Goal: Task Accomplishment & Management: Manage account settings

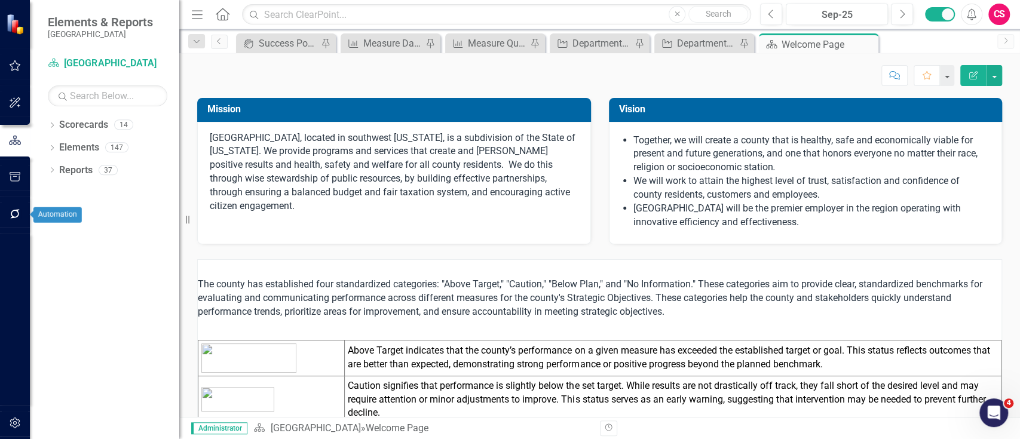
click at [15, 224] on button "button" at bounding box center [15, 214] width 27 height 25
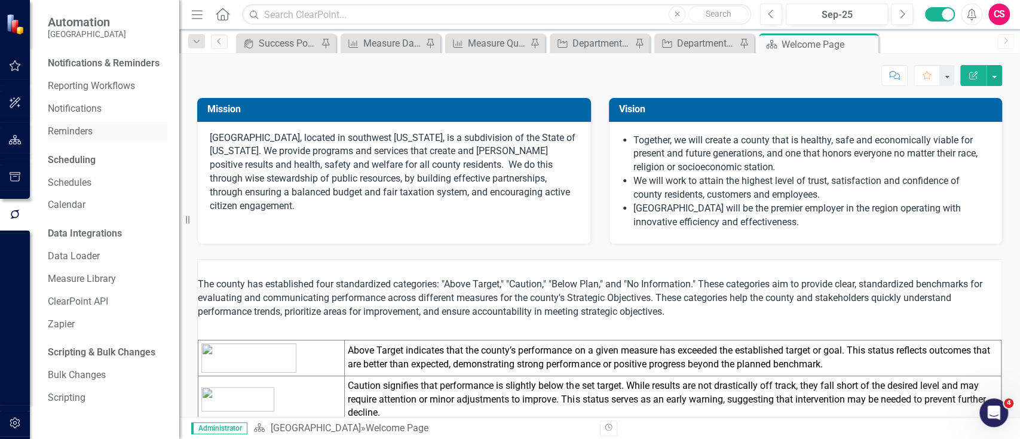
click at [80, 131] on link "Reminders" at bounding box center [108, 132] width 120 height 14
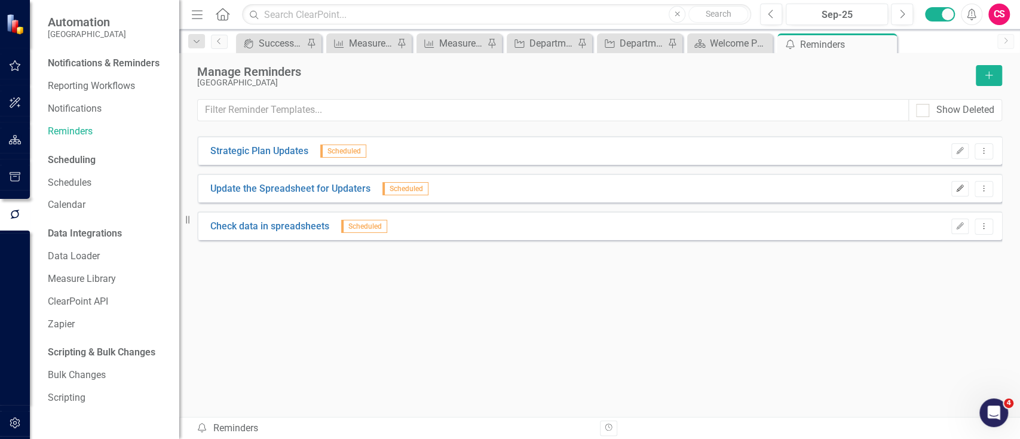
click at [965, 185] on icon "Edit" at bounding box center [960, 188] width 9 height 7
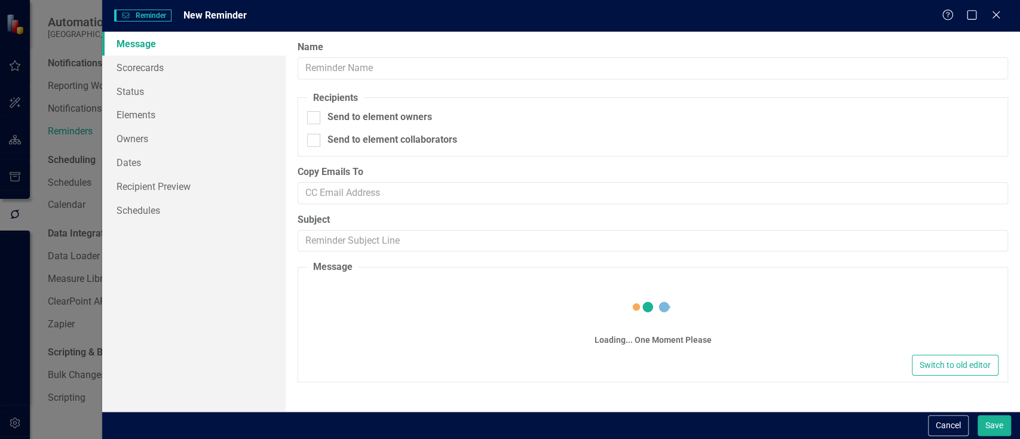
type input "Update the Spreadsheet for Updaters"
checkbox input "true"
type input "Update the Spreadsheet for Updaters"
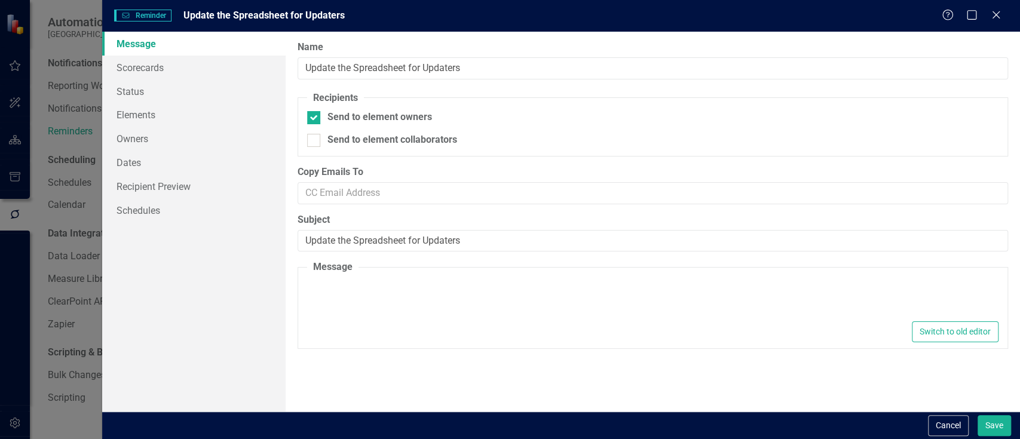
type textarea "<p>Dear {FirstName},</p> <p>Please use this&nbsp;<a href="[URL][DOMAIN_NAME]" t…"
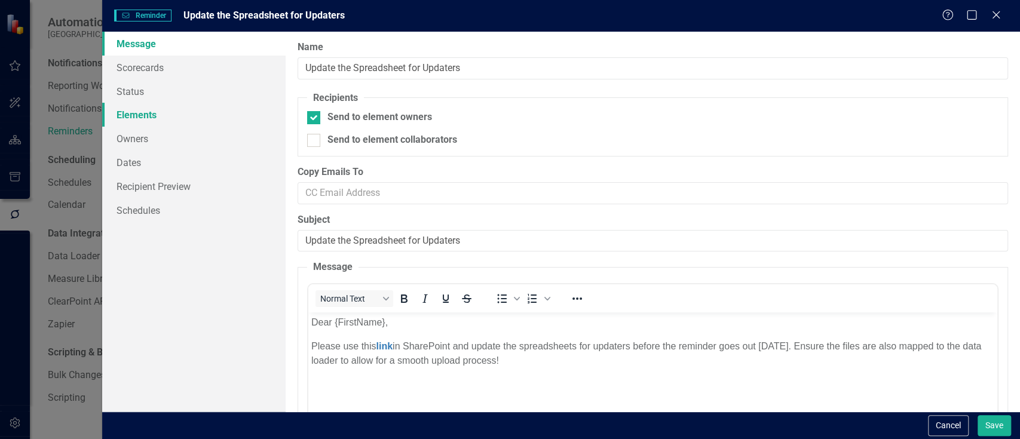
click at [236, 118] on link "Elements" at bounding box center [193, 115] width 183 height 24
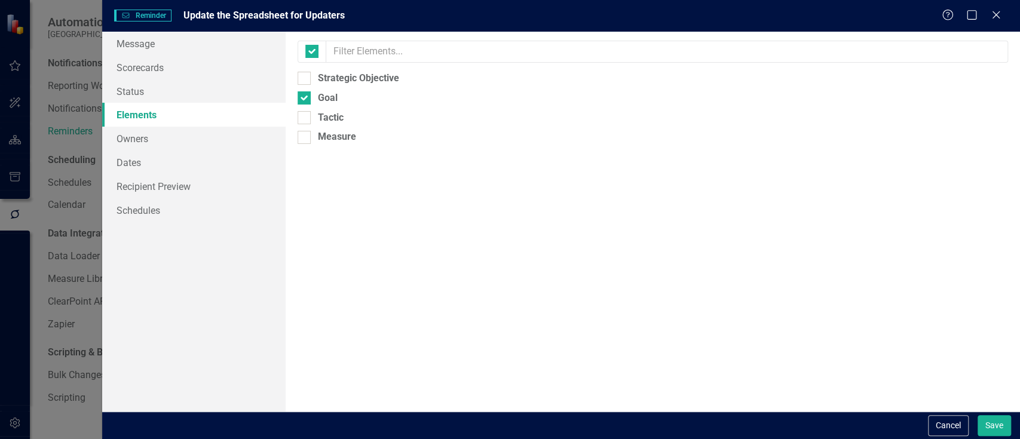
checkbox input "false"
click at [224, 132] on link "Owners" at bounding box center [193, 139] width 183 height 24
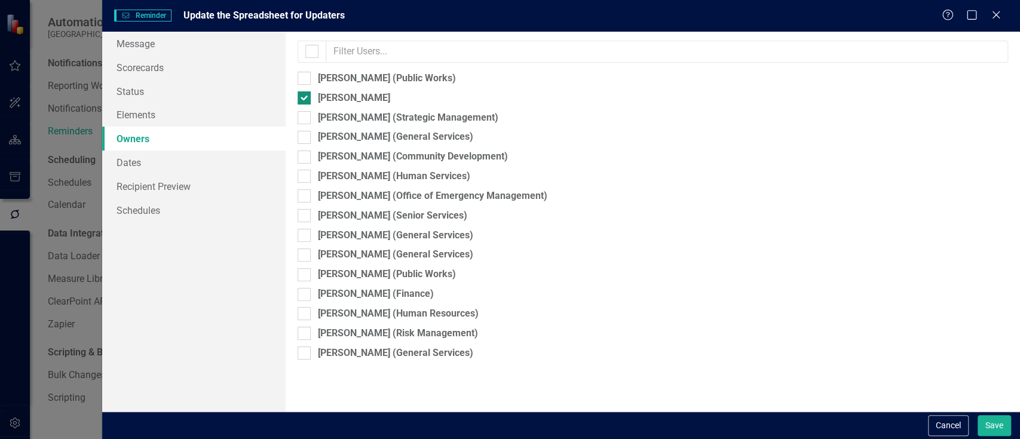
click at [316, 103] on div "[PERSON_NAME]" at bounding box center [653, 98] width 711 height 14
click at [305, 99] on input "[PERSON_NAME]" at bounding box center [302, 95] width 8 height 8
checkbox input "false"
click at [316, 117] on div "[PERSON_NAME] (Strategic Management)" at bounding box center [653, 118] width 711 height 14
click at [305, 117] on input "[PERSON_NAME] (Strategic Management)" at bounding box center [302, 115] width 8 height 8
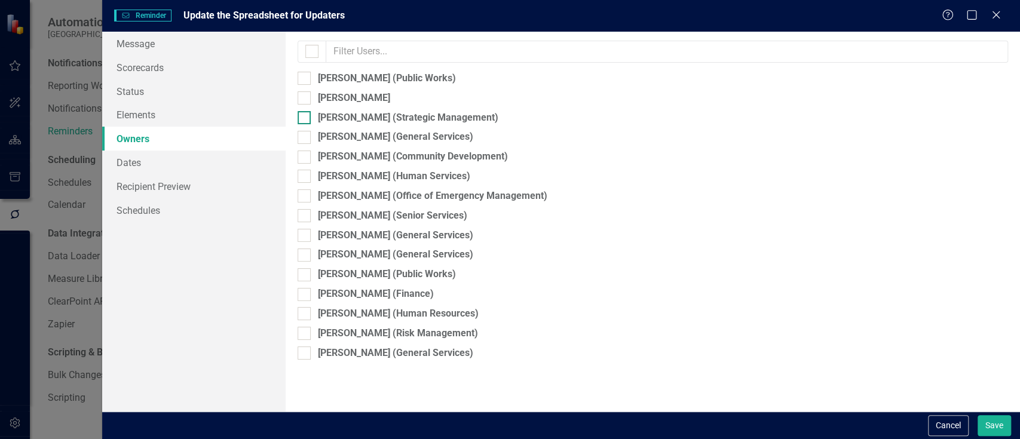
checkbox input "true"
click at [993, 429] on button "Save" at bounding box center [994, 425] width 33 height 21
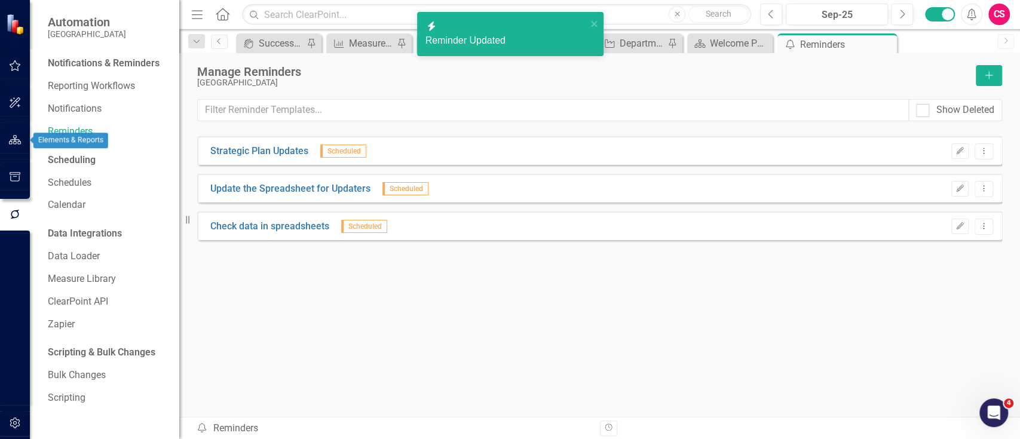
click at [11, 144] on icon "button" at bounding box center [15, 140] width 13 height 10
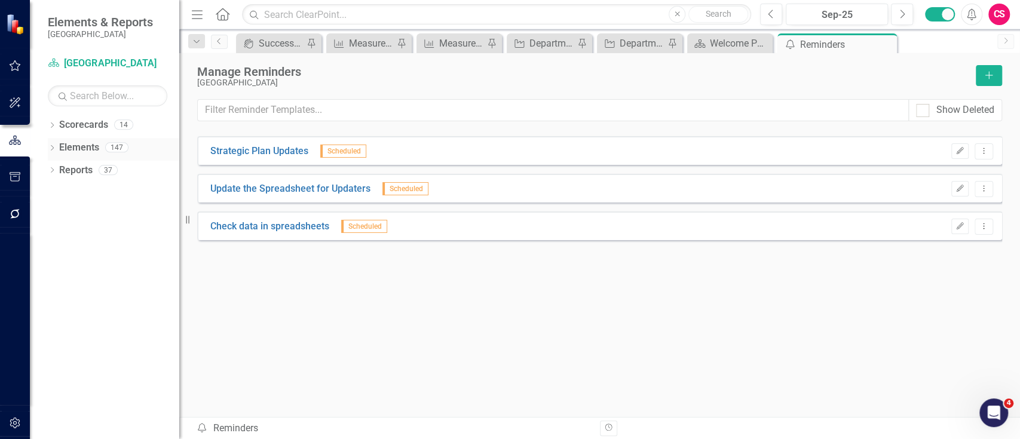
click at [84, 138] on div "Elements" at bounding box center [79, 148] width 40 height 20
click at [59, 141] on link "Elements" at bounding box center [79, 148] width 40 height 14
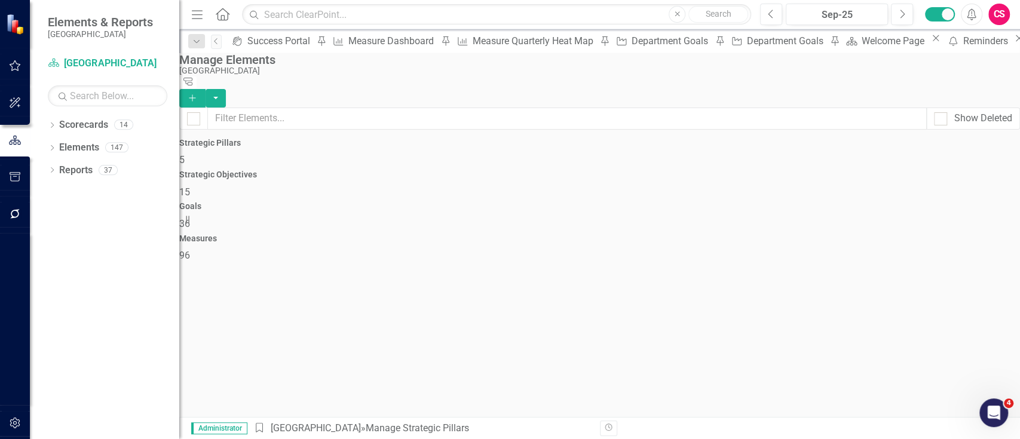
click at [446, 170] on div "Strategic Objectives 15" at bounding box center [599, 184] width 841 height 29
click at [765, 202] on div "Goals 36" at bounding box center [599, 216] width 841 height 29
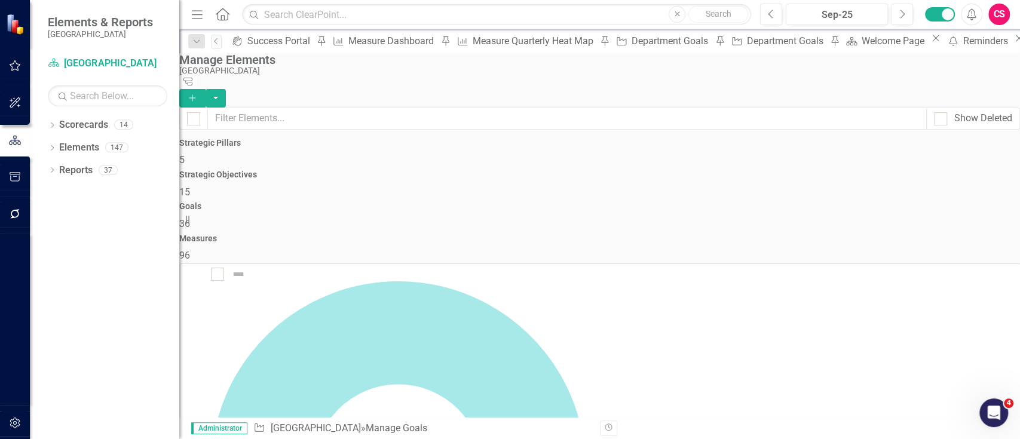
scroll to position [124, 0]
click at [943, 34] on div "Send Reminders Reminders Close" at bounding box center [984, 40] width 83 height 15
click at [963, 42] on div "Reminders" at bounding box center [987, 40] width 48 height 15
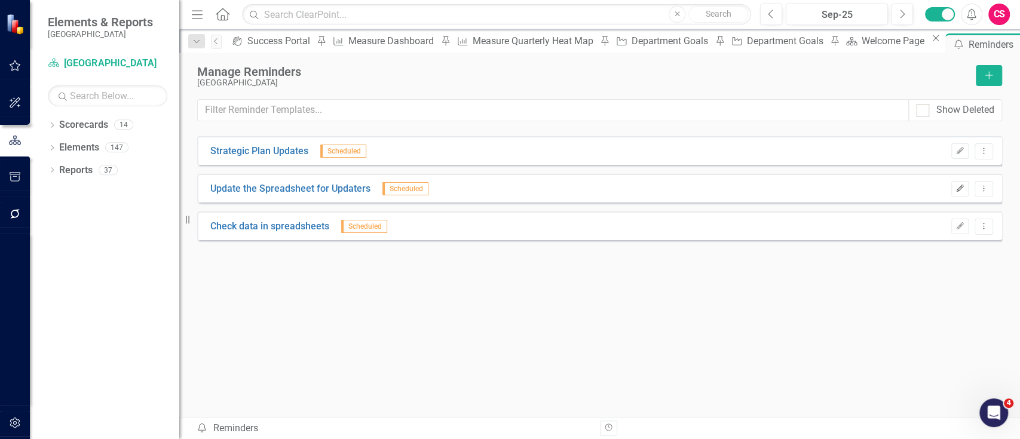
click at [960, 185] on icon "Edit" at bounding box center [960, 188] width 9 height 7
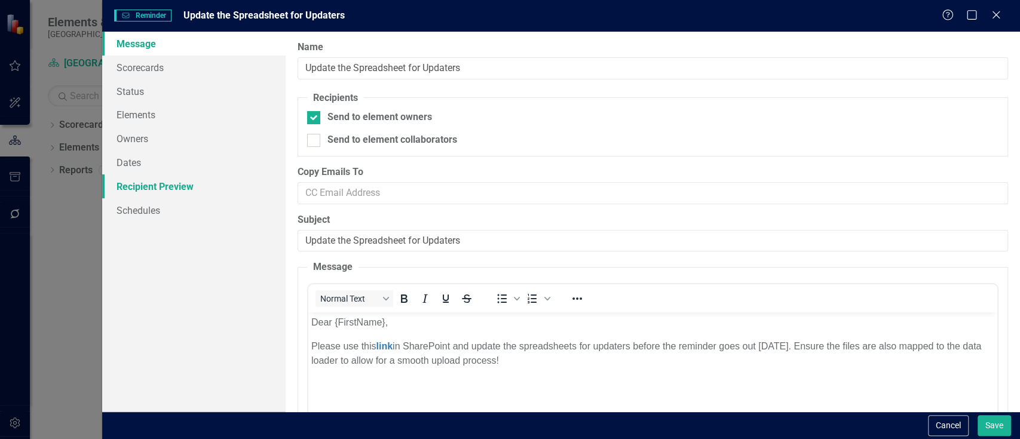
click at [134, 183] on link "Recipient Preview" at bounding box center [193, 187] width 183 height 24
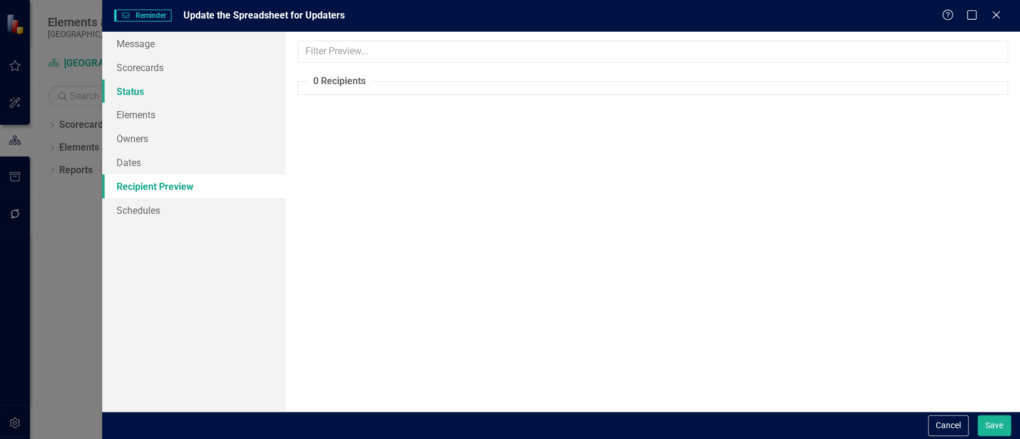
click at [163, 100] on link "Status" at bounding box center [193, 91] width 183 height 24
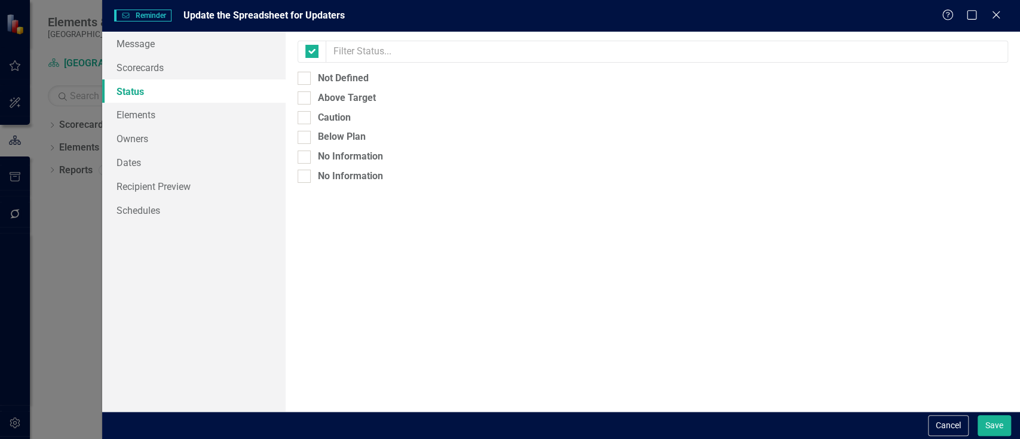
checkbox input "false"
click at [163, 112] on link "Elements" at bounding box center [193, 115] width 183 height 24
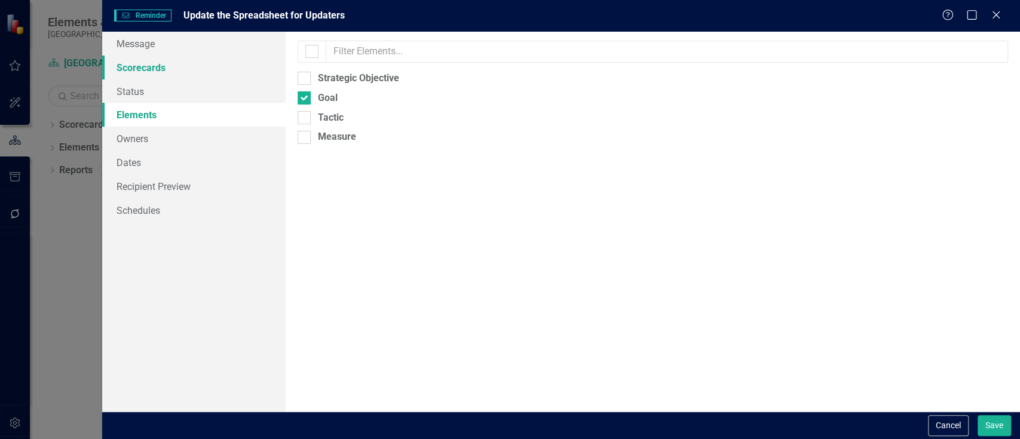
click at [169, 72] on link "Scorecards" at bounding box center [193, 68] width 183 height 24
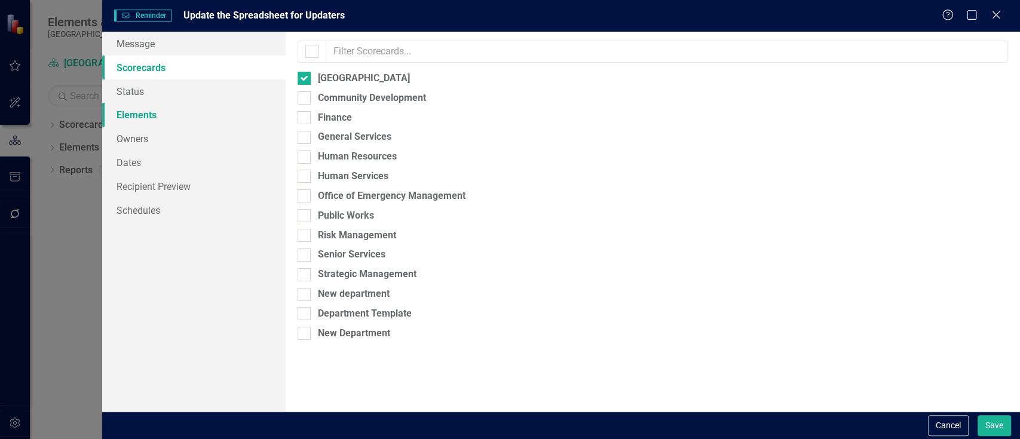
click at [169, 113] on link "Elements" at bounding box center [193, 115] width 183 height 24
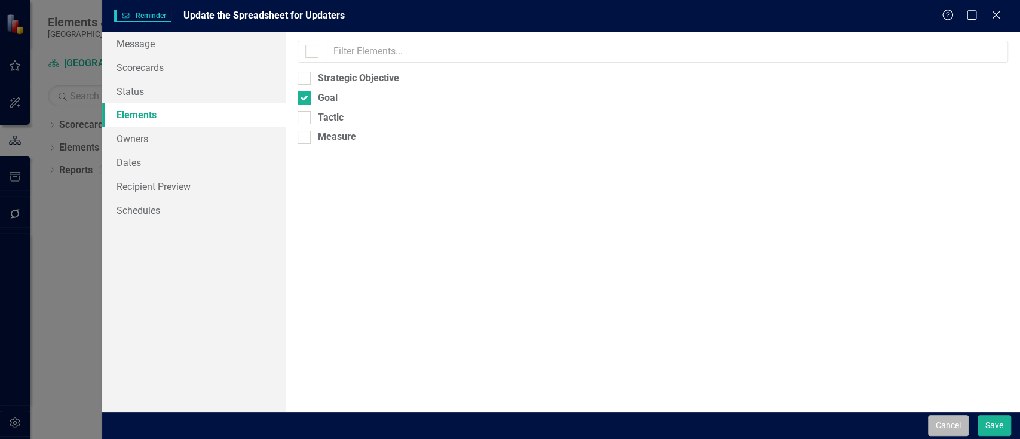
click at [963, 430] on button "Cancel" at bounding box center [948, 425] width 41 height 21
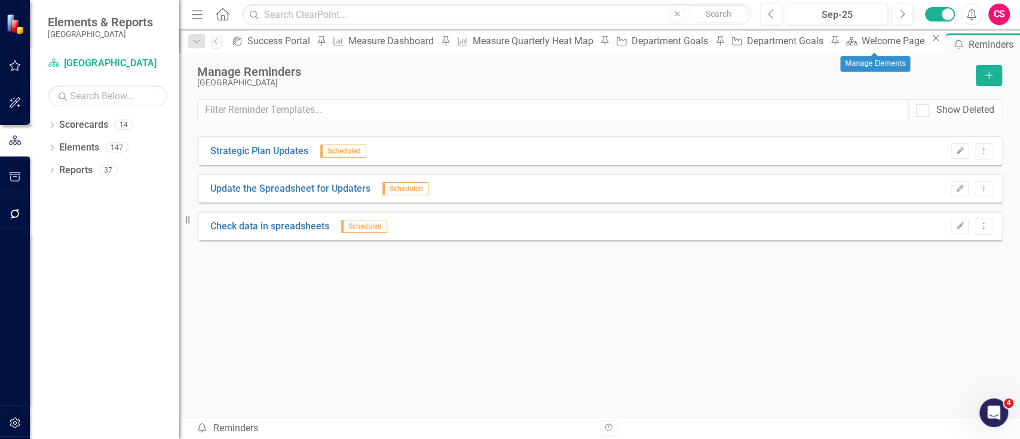
click at [849, 29] on div "Dropdown Search icon.portal Success Portal Pin Measure Measure Dashboard Pin Me…" at bounding box center [599, 41] width 841 height 24
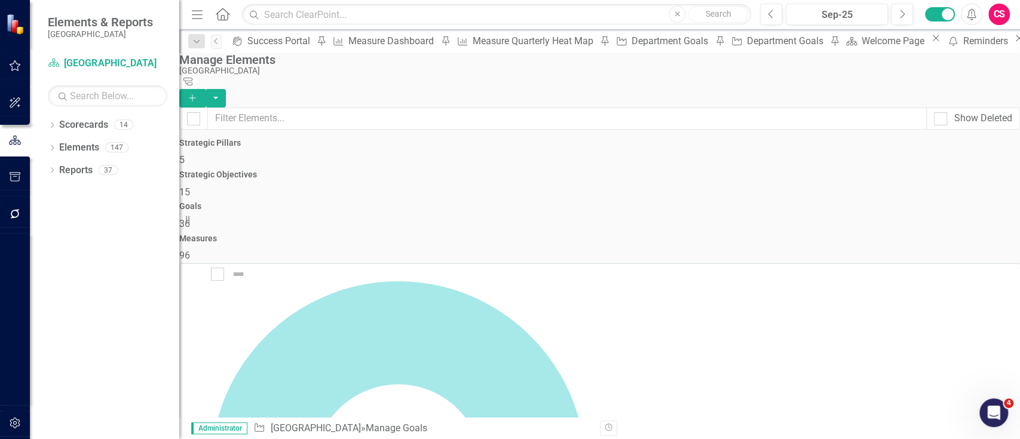
click at [531, 170] on h4 "Strategic Objectives" at bounding box center [599, 174] width 841 height 9
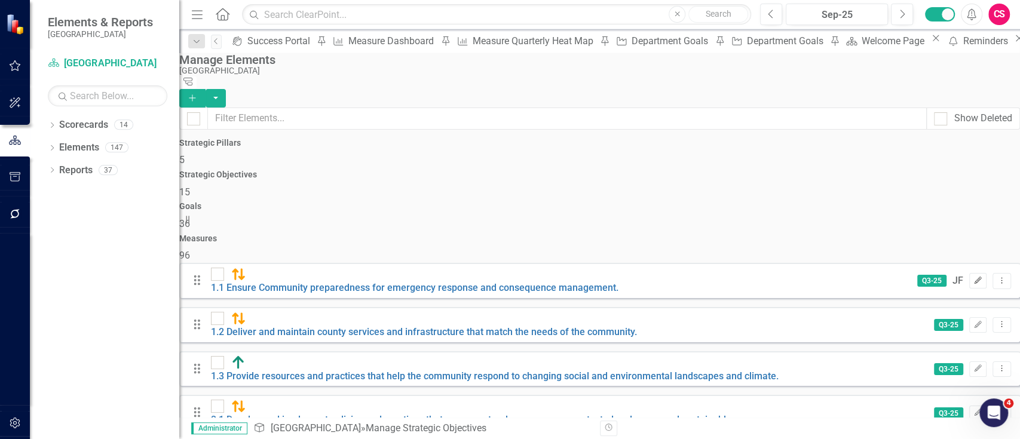
click at [969, 273] on button "Edit" at bounding box center [977, 281] width 17 height 16
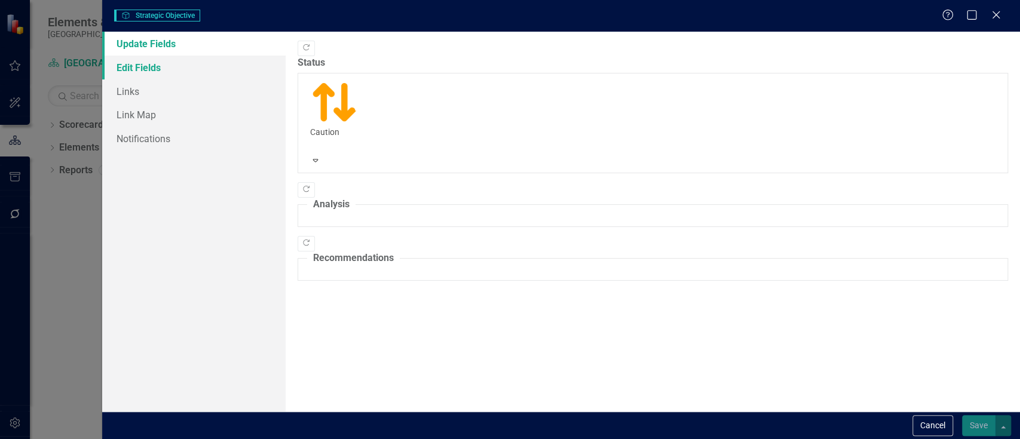
click at [177, 66] on link "Edit Fields" at bounding box center [193, 68] width 183 height 24
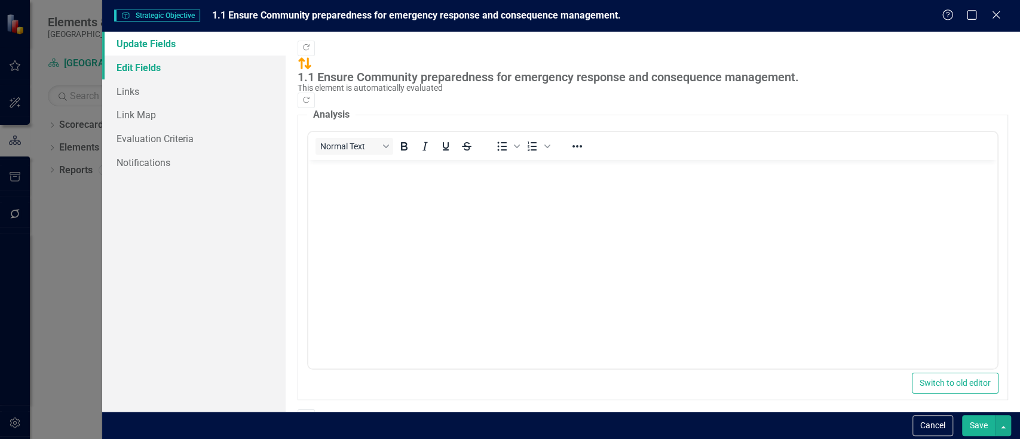
click at [184, 69] on link "Edit Fields" at bounding box center [193, 68] width 183 height 24
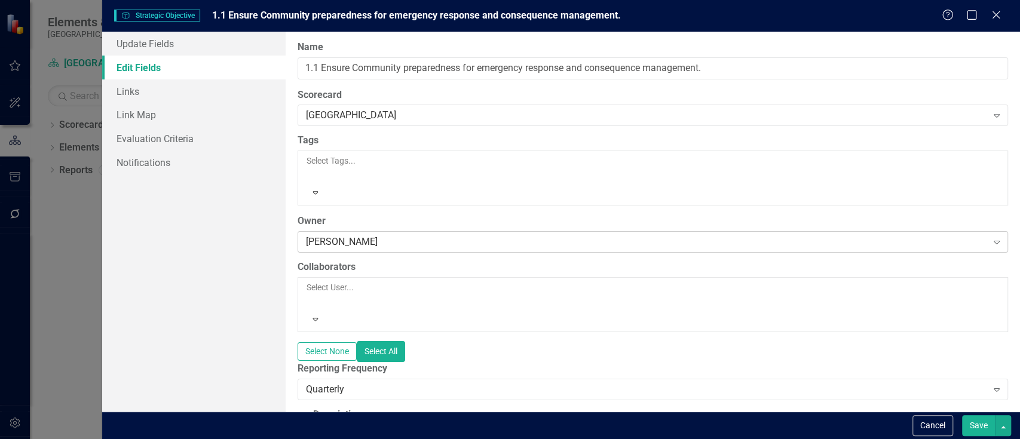
click at [387, 231] on div "[PERSON_NAME] Expand" at bounding box center [653, 242] width 711 height 22
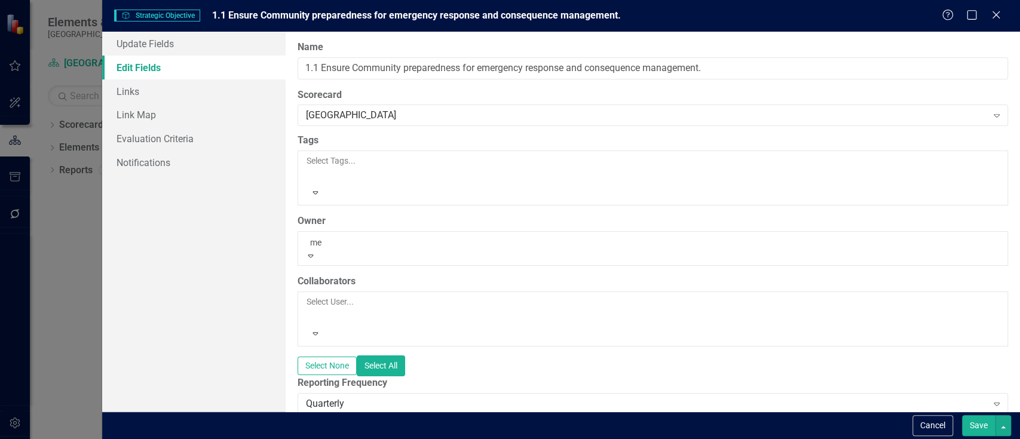
type input "meg"
click at [262, 439] on span "[PERSON_NAME] an [PERSON_NAME] (Strategic Management)" at bounding box center [131, 445] width 262 height 11
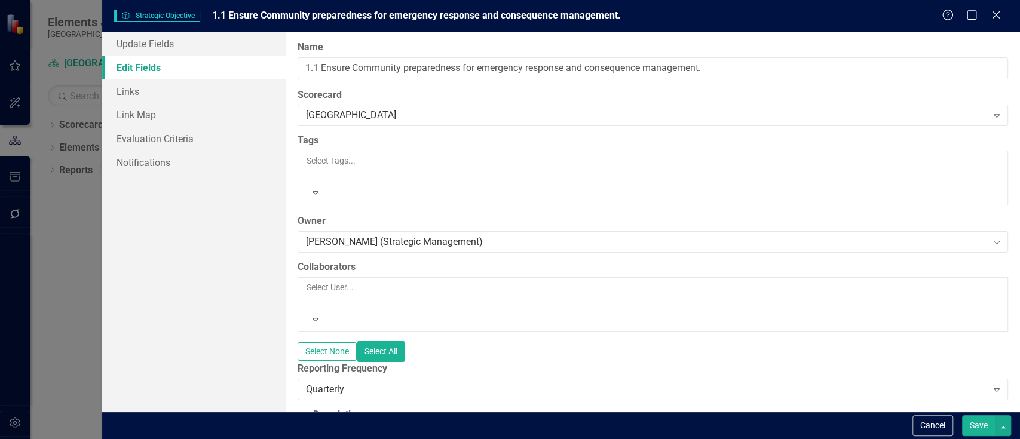
click at [976, 421] on button "Save" at bounding box center [978, 425] width 33 height 21
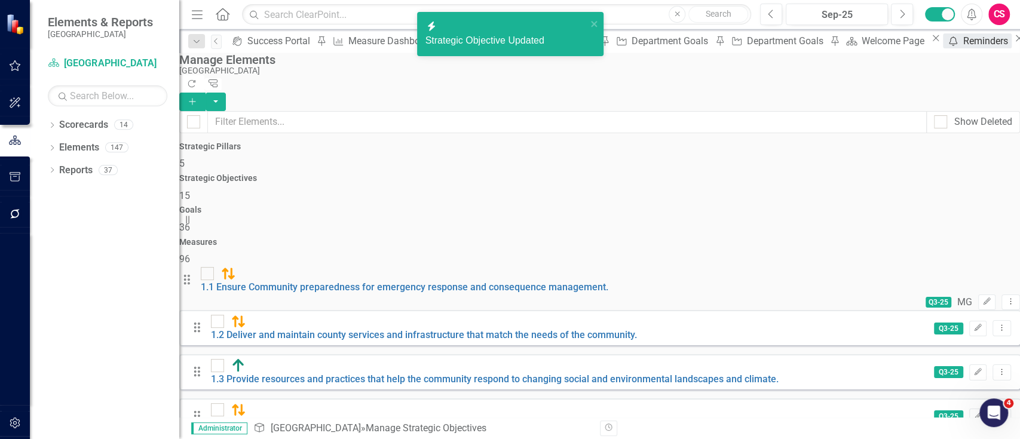
click at [963, 47] on div "Reminders" at bounding box center [987, 40] width 48 height 15
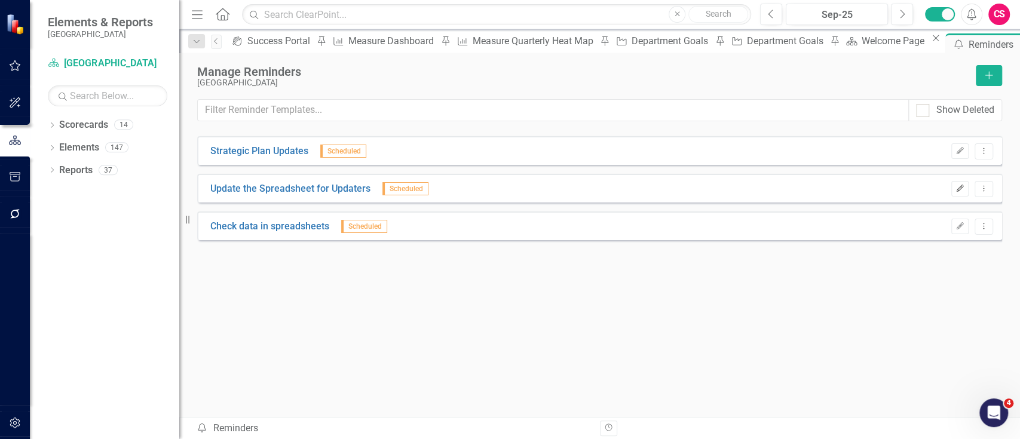
click at [955, 183] on button "Edit" at bounding box center [959, 189] width 17 height 16
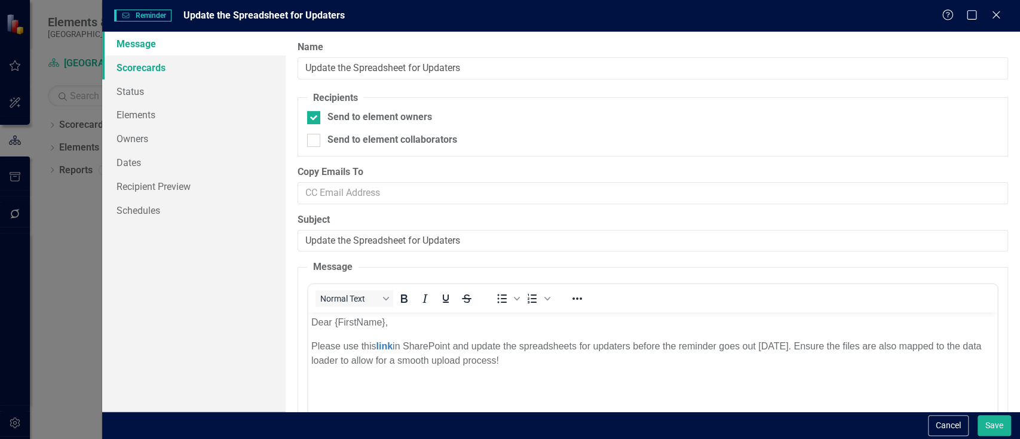
click at [173, 78] on link "Scorecards" at bounding box center [193, 68] width 183 height 24
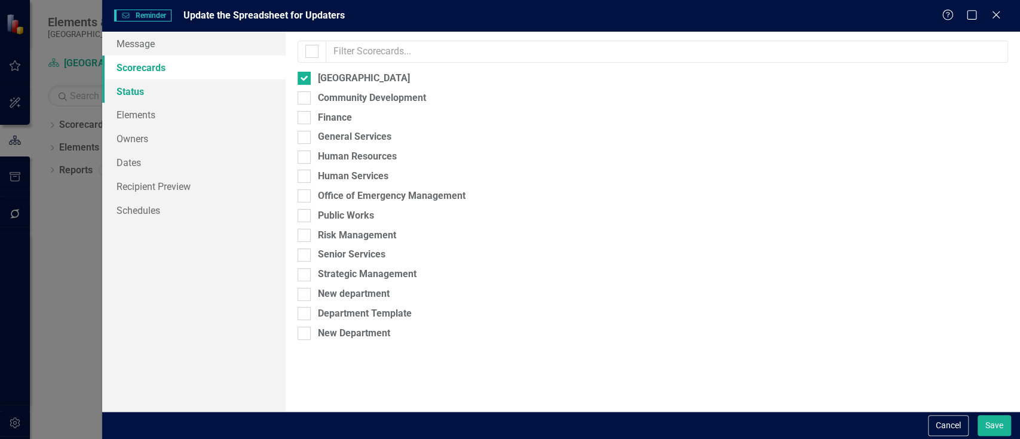
click at [172, 84] on link "Status" at bounding box center [193, 91] width 183 height 24
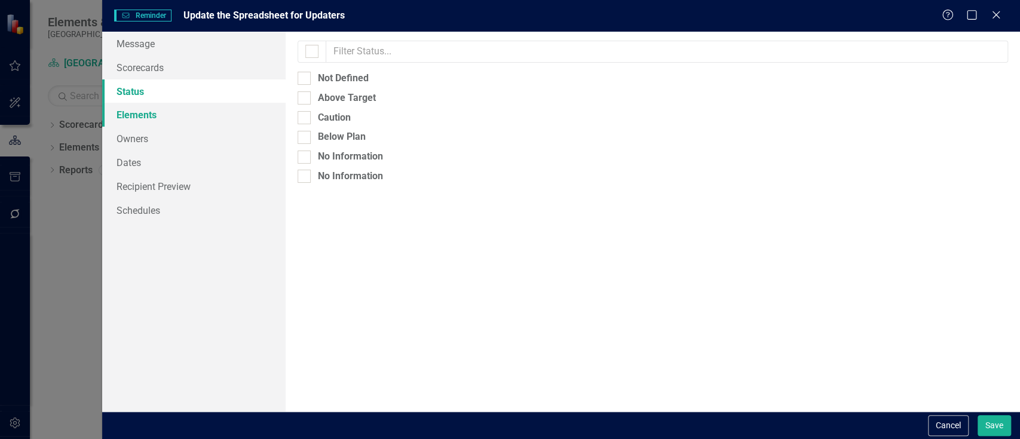
click at [206, 118] on link "Elements" at bounding box center [193, 115] width 183 height 24
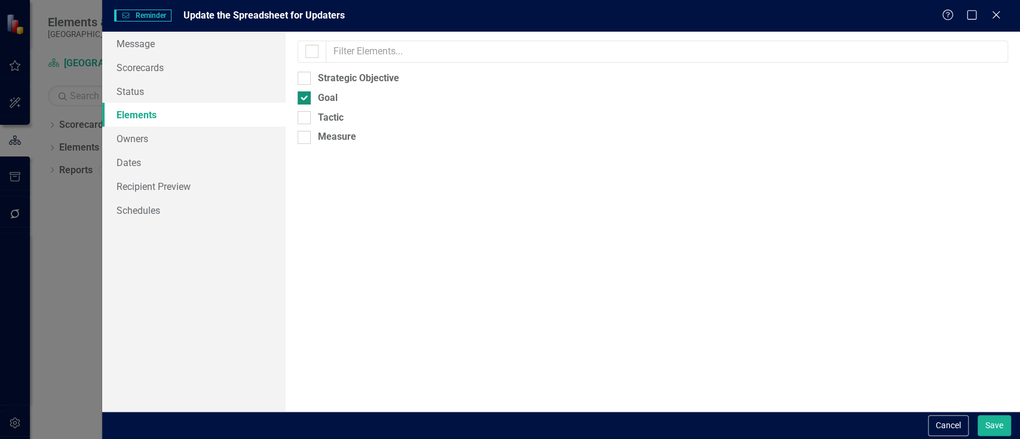
click at [322, 100] on div "Goal" at bounding box center [328, 98] width 20 height 14
click at [305, 99] on input "Goal" at bounding box center [302, 95] width 8 height 8
checkbox input "false"
click at [327, 72] on div "Strategic Objective" at bounding box center [358, 79] width 81 height 14
click at [305, 72] on input "Strategic Objective" at bounding box center [302, 76] width 8 height 8
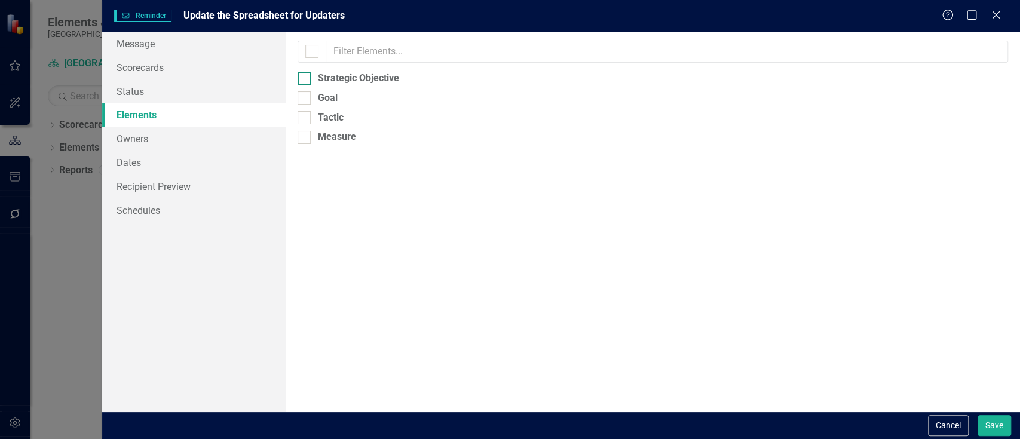
checkbox input "true"
click at [196, 141] on link "Owners" at bounding box center [193, 139] width 183 height 24
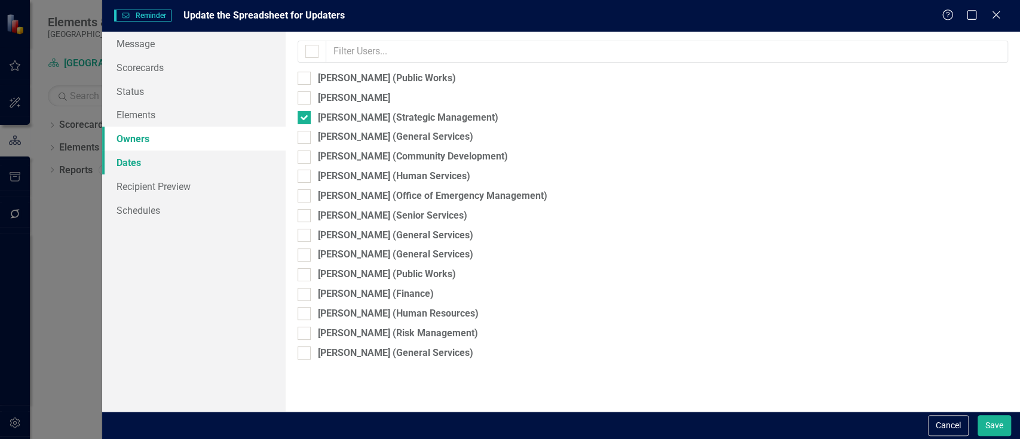
click at [194, 155] on link "Dates" at bounding box center [193, 163] width 183 height 24
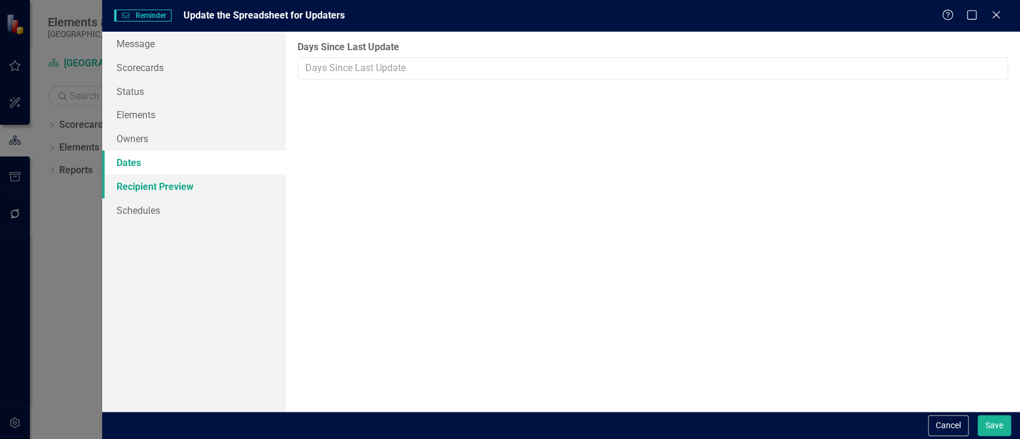
click at [195, 185] on link "Recipient Preview" at bounding box center [193, 187] width 183 height 24
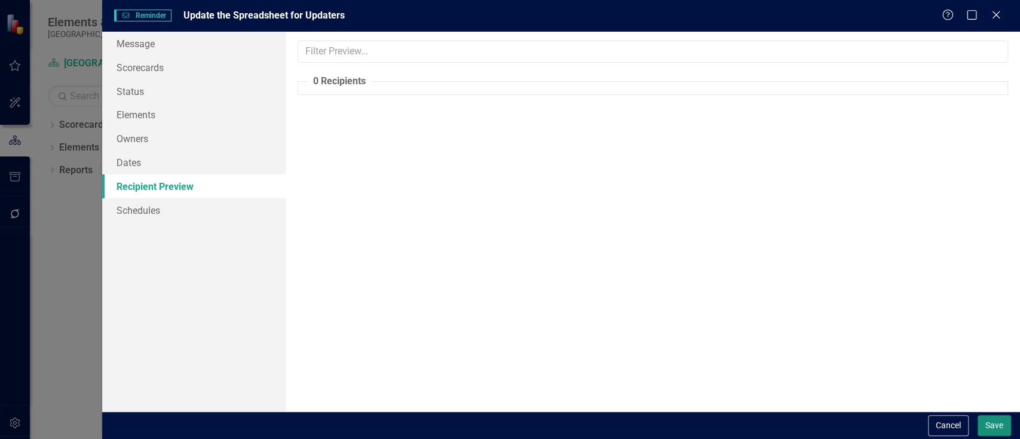
click at [984, 423] on button "Save" at bounding box center [994, 425] width 33 height 21
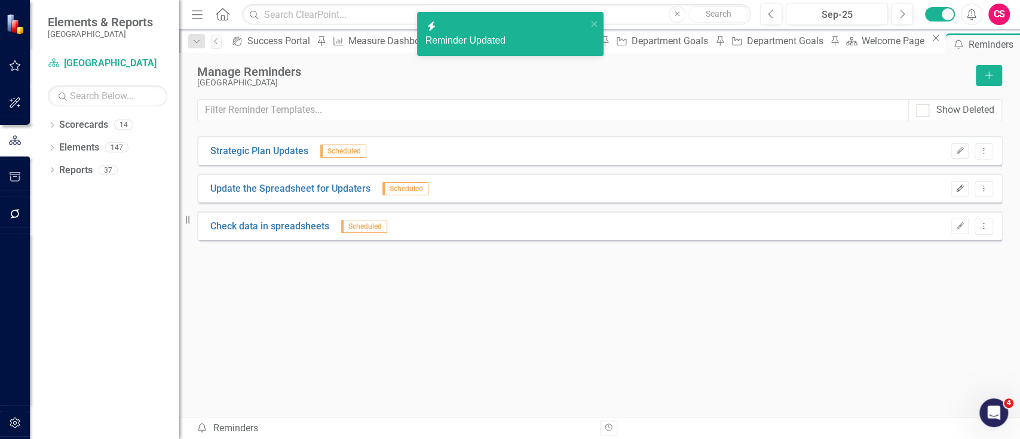
click at [956, 189] on icon "Edit" at bounding box center [960, 188] width 9 height 7
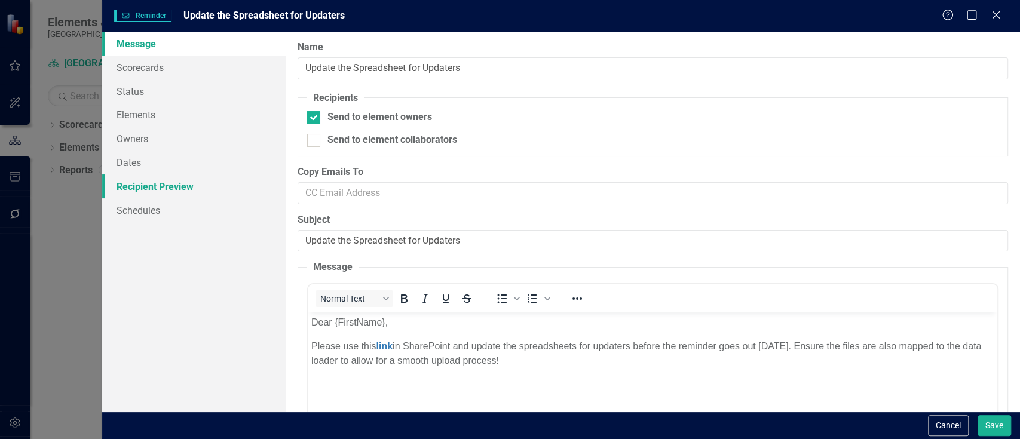
click at [225, 193] on link "Recipient Preview" at bounding box center [193, 187] width 183 height 24
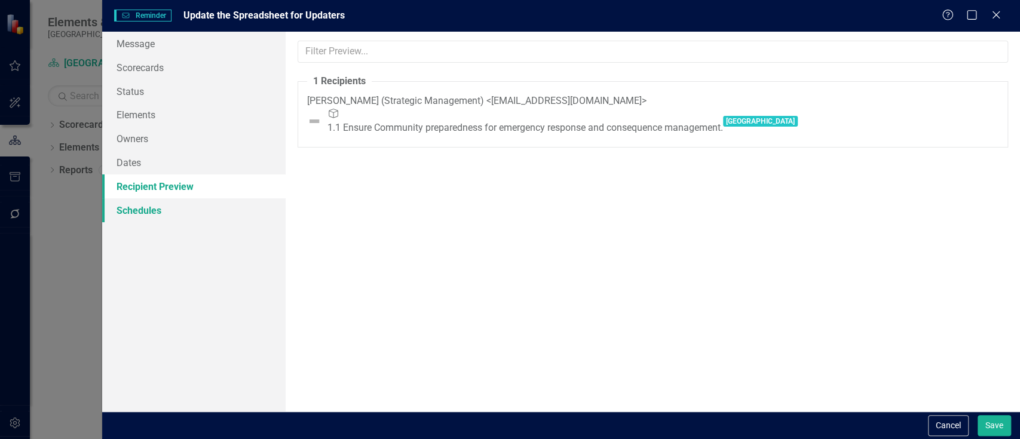
click at [179, 204] on link "Schedules" at bounding box center [193, 210] width 183 height 24
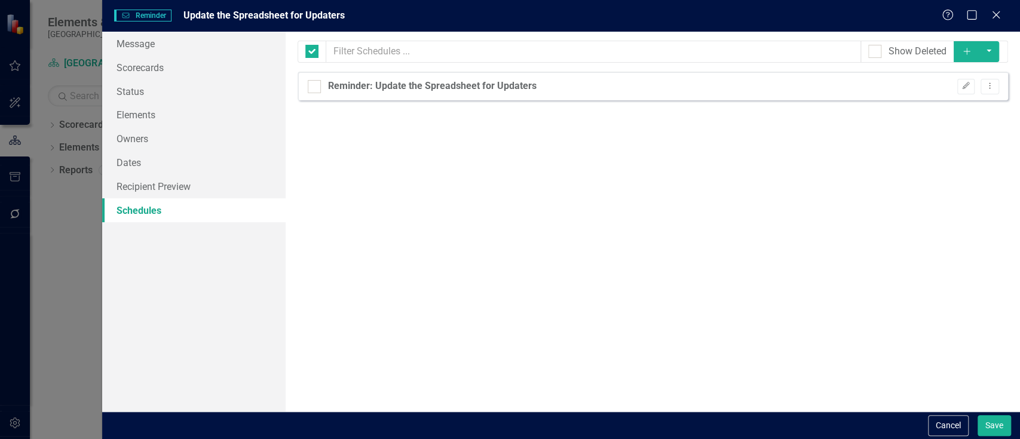
checkbox input "false"
click at [990, 427] on button "Save" at bounding box center [994, 425] width 33 height 21
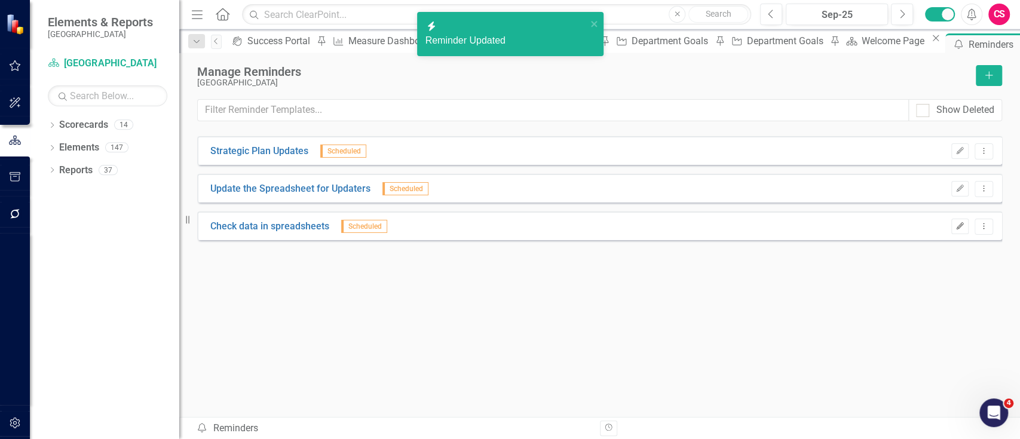
click at [951, 222] on button "Edit" at bounding box center [959, 227] width 17 height 16
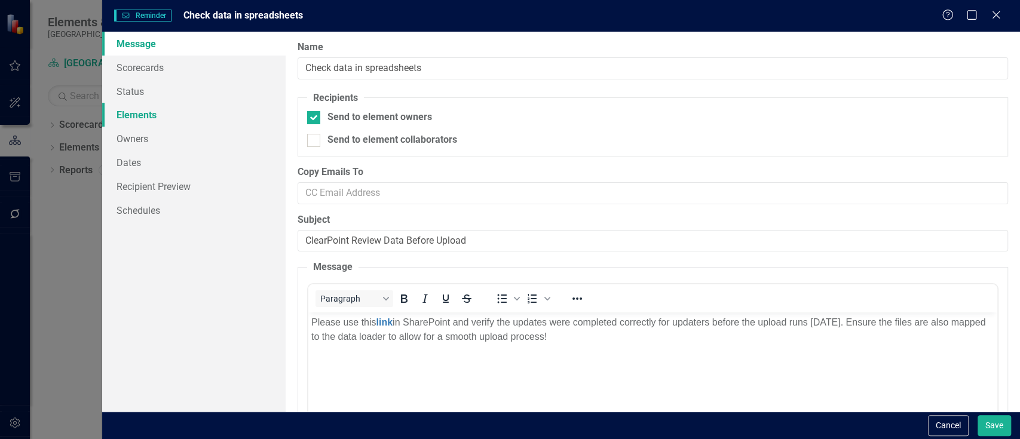
click at [189, 105] on link "Elements" at bounding box center [193, 115] width 183 height 24
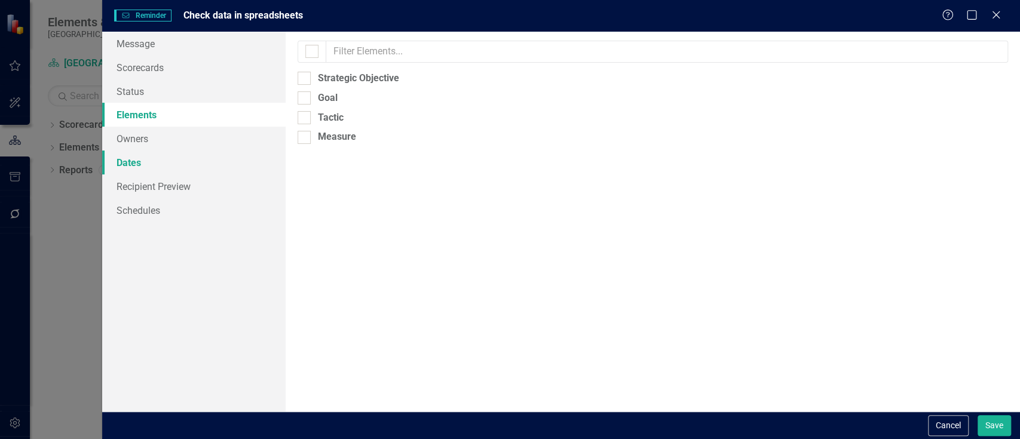
click at [176, 172] on link "Dates" at bounding box center [193, 163] width 183 height 24
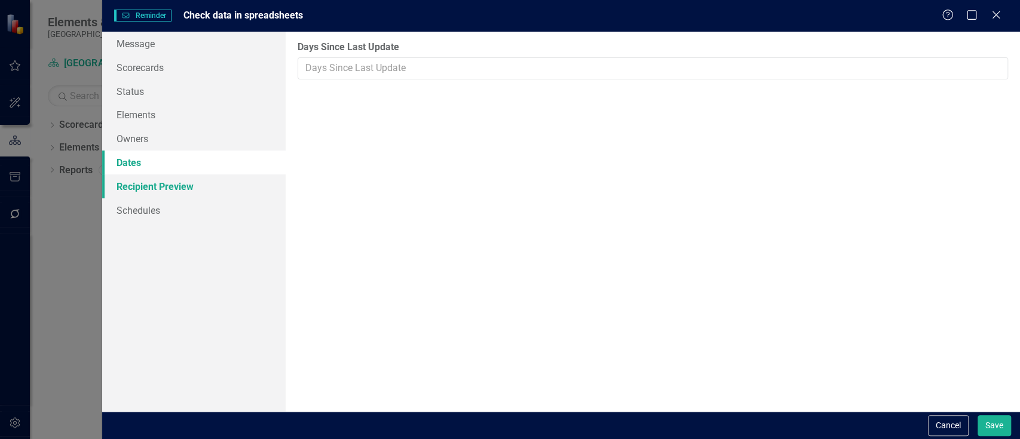
click at [176, 181] on link "Recipient Preview" at bounding box center [193, 187] width 183 height 24
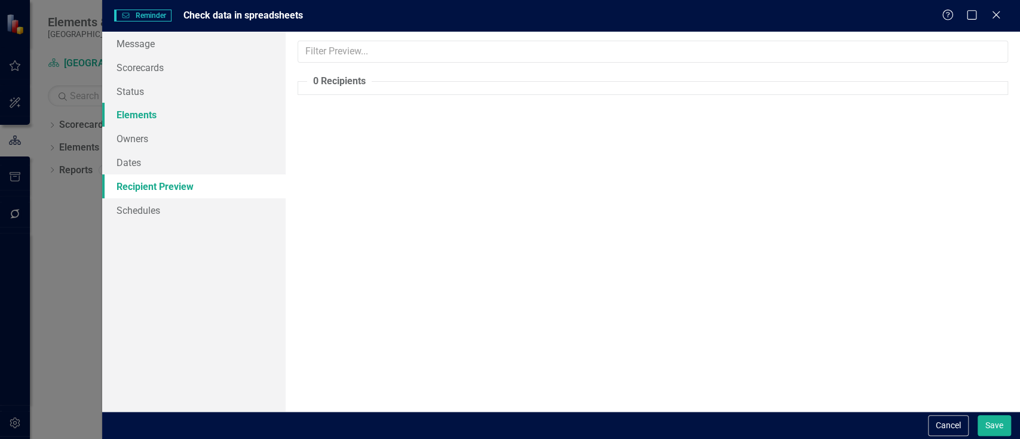
click at [179, 106] on link "Elements" at bounding box center [193, 115] width 183 height 24
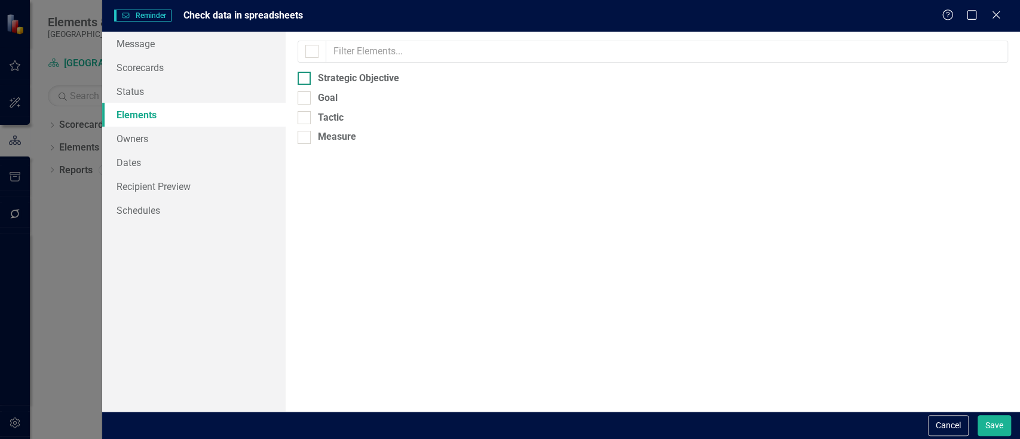
click at [312, 80] on div "Strategic Objective" at bounding box center [653, 79] width 711 height 14
click at [305, 79] on input "Strategic Objective" at bounding box center [302, 76] width 8 height 8
checkbox input "true"
click at [213, 136] on link "Owners" at bounding box center [193, 139] width 183 height 24
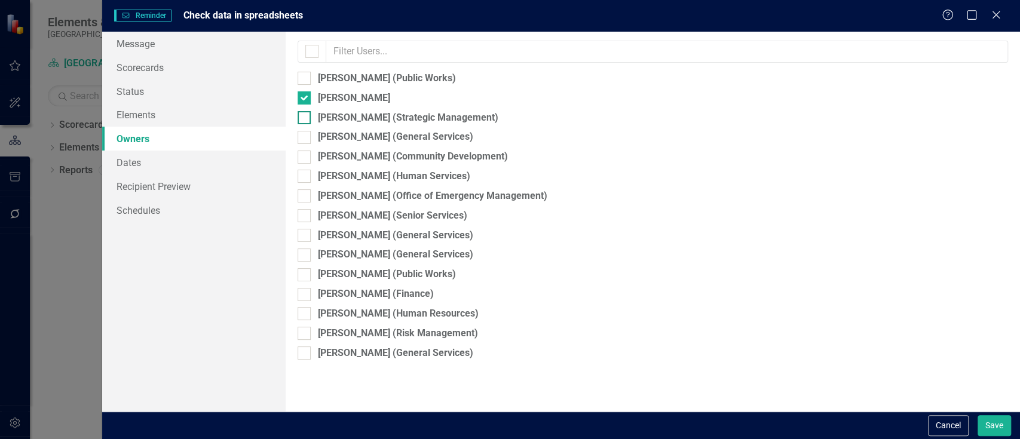
click at [311, 117] on div "[PERSON_NAME] (Strategic Management)" at bounding box center [653, 118] width 711 height 14
click at [305, 117] on input "[PERSON_NAME] (Strategic Management)" at bounding box center [302, 115] width 8 height 8
checkbox input "true"
click at [319, 102] on div "[PERSON_NAME]" at bounding box center [354, 98] width 72 height 14
click at [305, 99] on input "[PERSON_NAME]" at bounding box center [302, 95] width 8 height 8
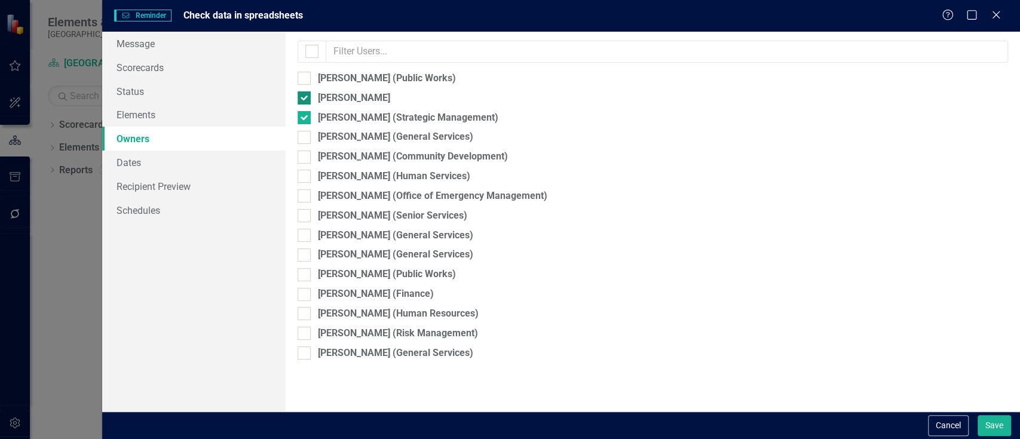
checkbox input "false"
click at [226, 111] on link "Elements" at bounding box center [193, 115] width 183 height 24
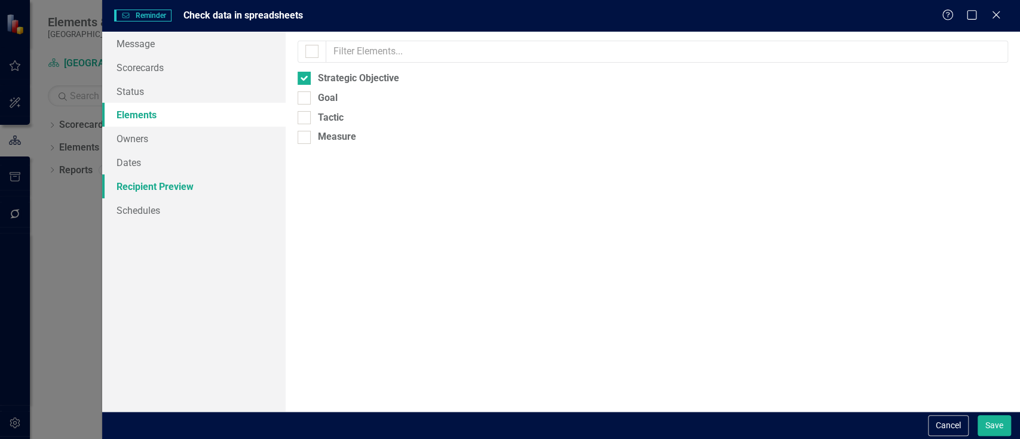
click at [225, 175] on link "Recipient Preview" at bounding box center [193, 187] width 183 height 24
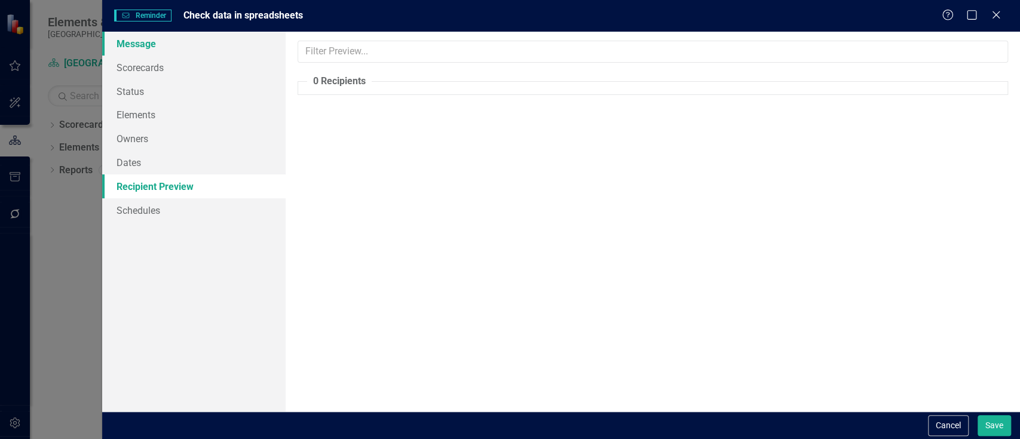
click at [227, 45] on link "Message" at bounding box center [193, 44] width 183 height 24
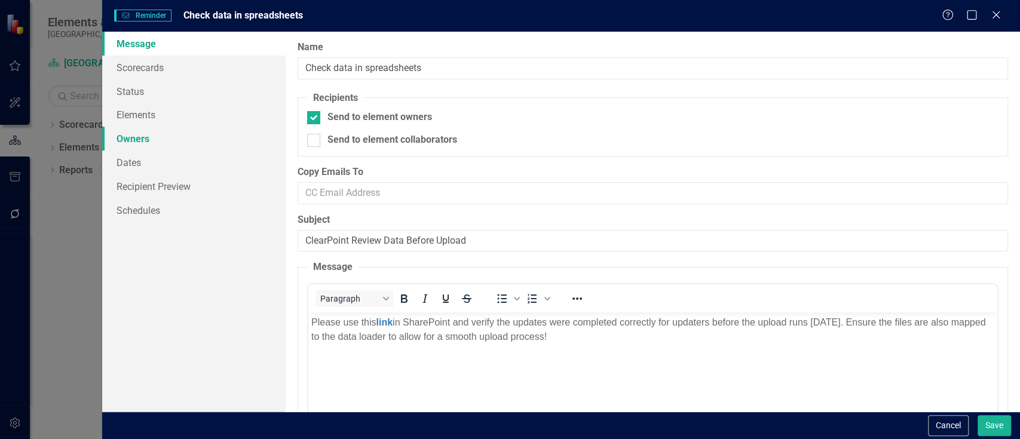
click at [175, 128] on link "Owners" at bounding box center [193, 139] width 183 height 24
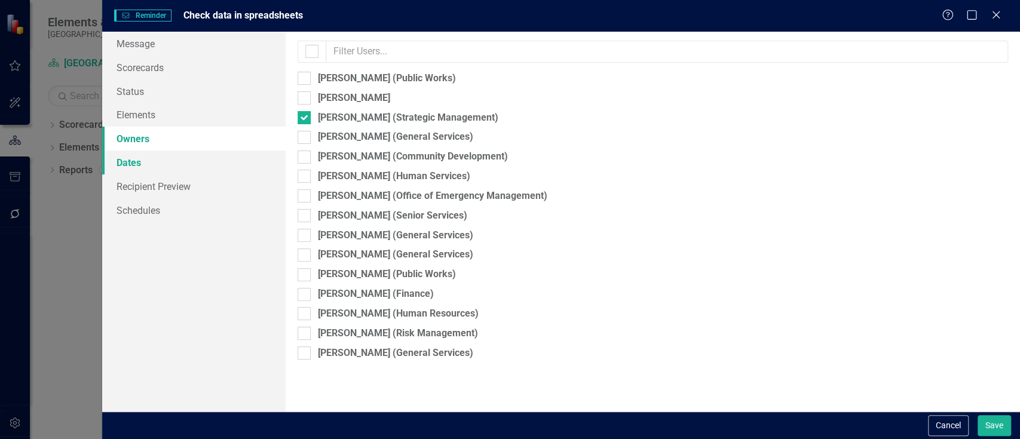
click at [186, 154] on link "Dates" at bounding box center [193, 163] width 183 height 24
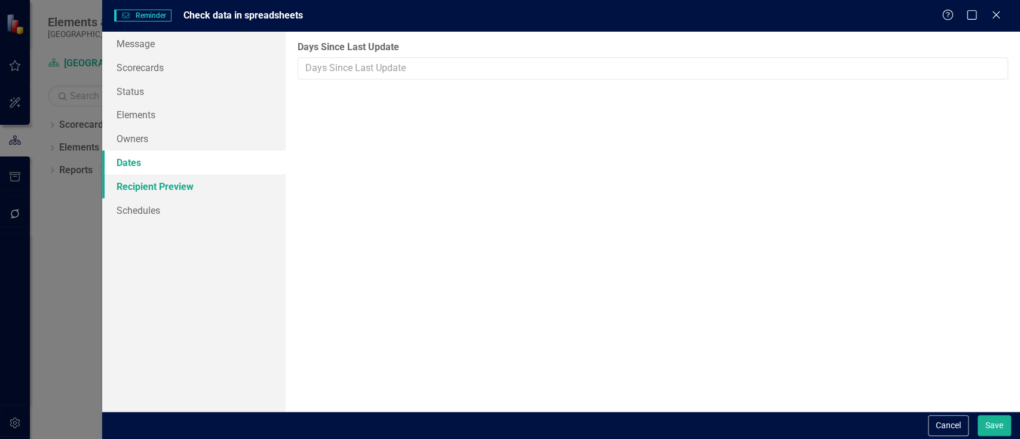
click at [192, 182] on link "Recipient Preview" at bounding box center [193, 187] width 183 height 24
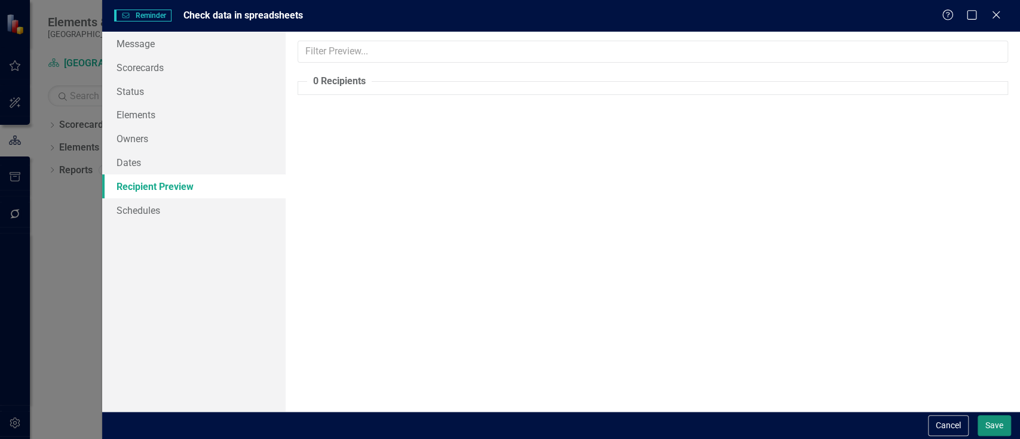
click at [992, 420] on button "Save" at bounding box center [994, 425] width 33 height 21
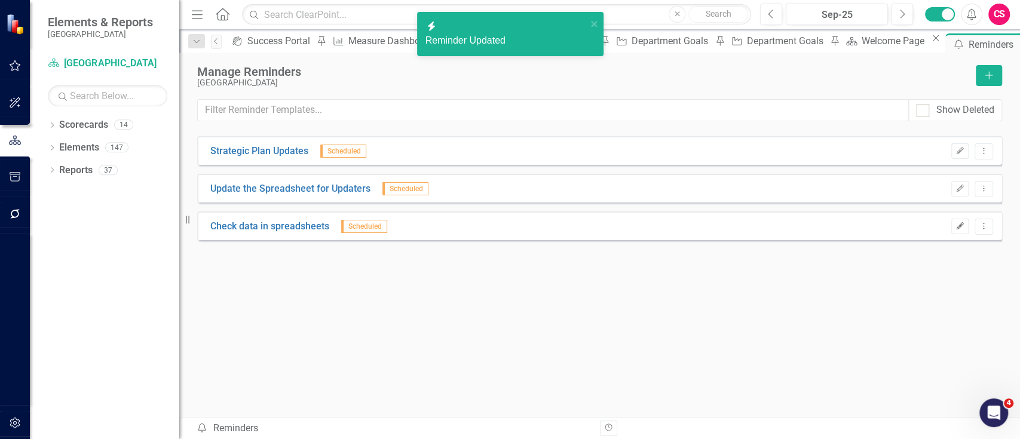
click at [952, 222] on button "Edit" at bounding box center [959, 227] width 17 height 16
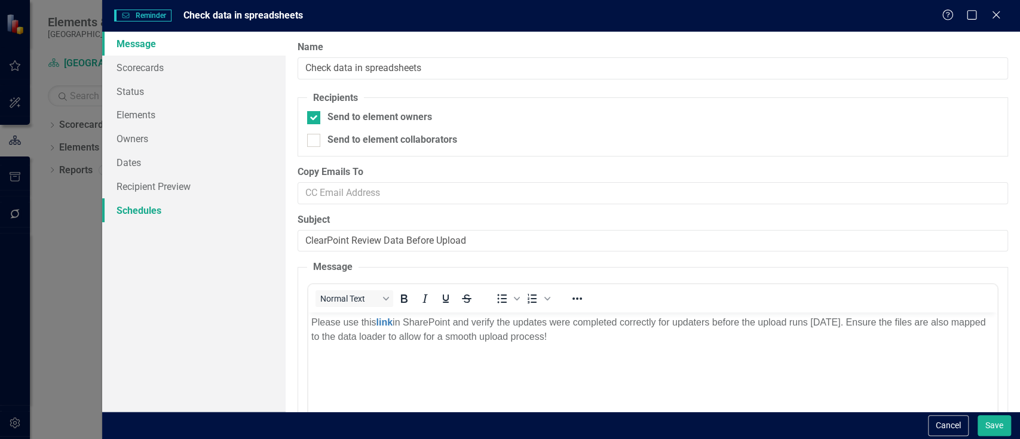
click at [181, 218] on link "Schedules" at bounding box center [193, 210] width 183 height 24
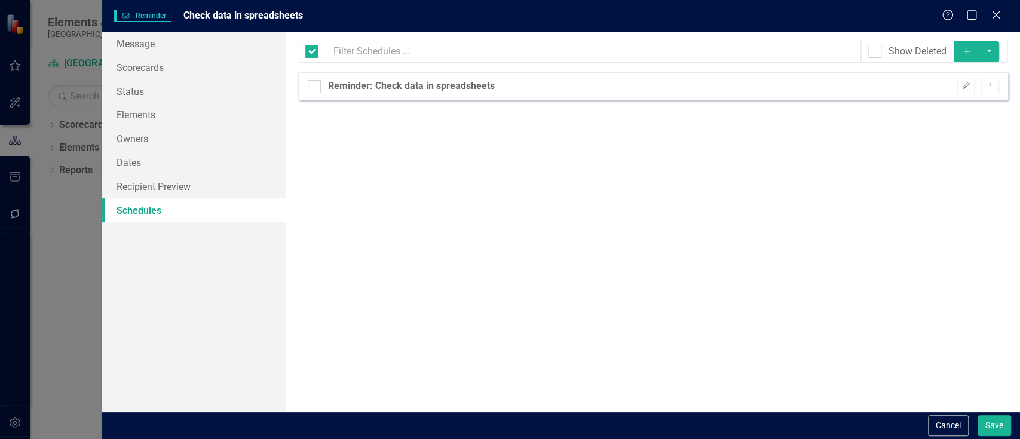
checkbox input "false"
click at [169, 179] on link "Recipient Preview" at bounding box center [193, 187] width 183 height 24
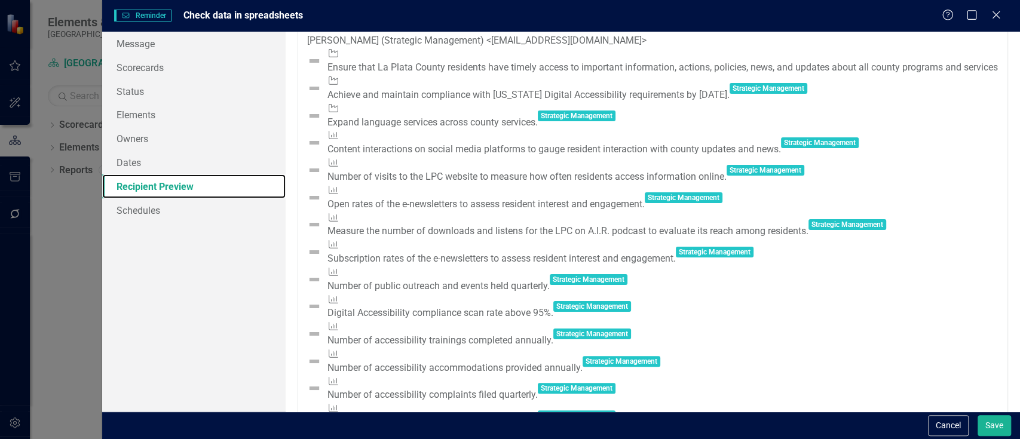
scroll to position [60, 0]
click at [138, 119] on link "Elements" at bounding box center [193, 115] width 183 height 24
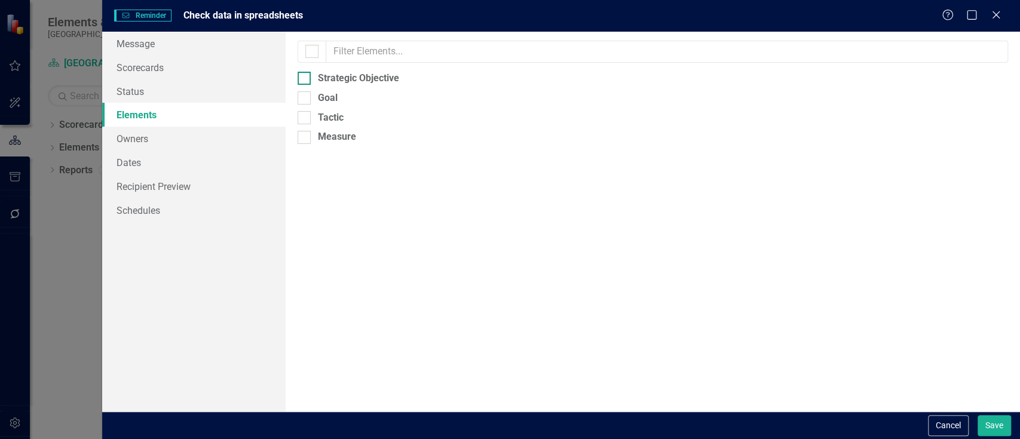
click at [325, 77] on div "Strategic Objective" at bounding box center [358, 79] width 81 height 14
click at [305, 77] on input "Strategic Objective" at bounding box center [302, 76] width 8 height 8
checkbox input "true"
click at [212, 183] on link "Recipient Preview" at bounding box center [193, 187] width 183 height 24
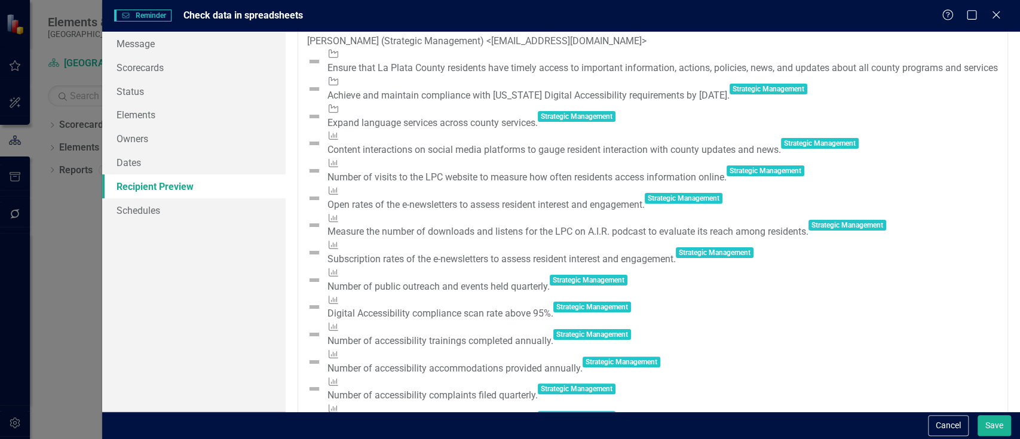
scroll to position [0, 0]
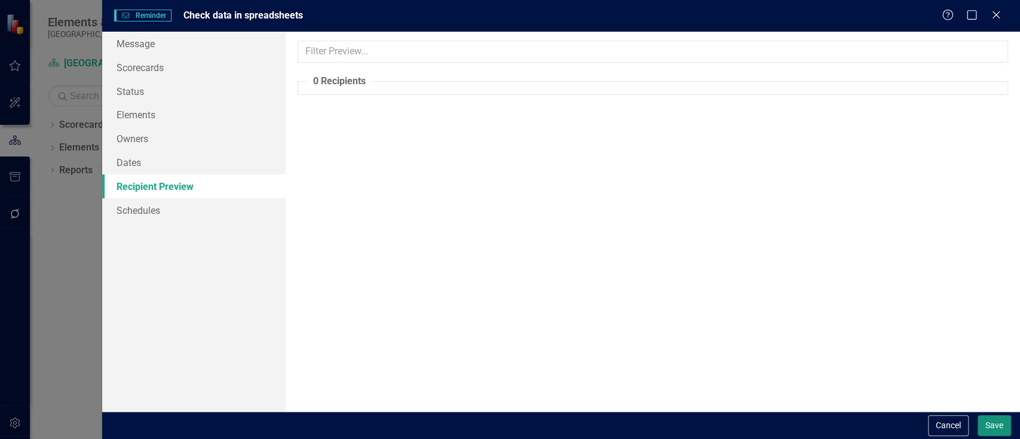
click at [986, 427] on button "Save" at bounding box center [994, 425] width 33 height 21
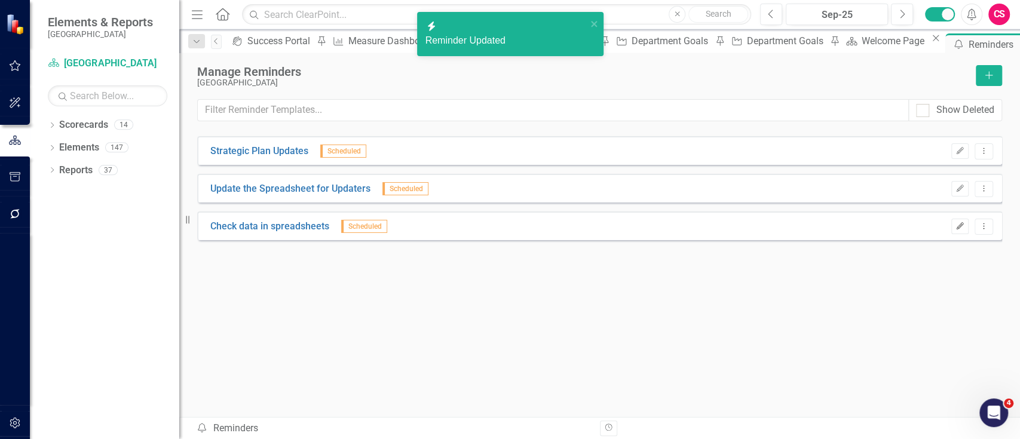
click at [956, 228] on icon "Edit" at bounding box center [960, 226] width 9 height 7
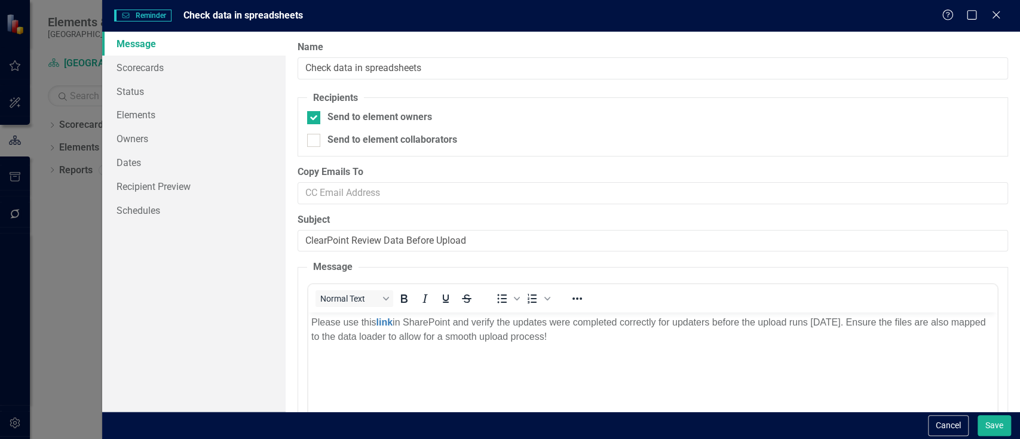
click at [143, 331] on div "Message Scorecards Status Elements Owners Dates Recipient Preview Schedules" at bounding box center [193, 222] width 183 height 380
click at [161, 305] on div "Message Scorecards Status Elements Owners Dates Recipient Preview Schedules" at bounding box center [193, 222] width 183 height 380
click at [164, 185] on link "Recipient Preview" at bounding box center [193, 187] width 183 height 24
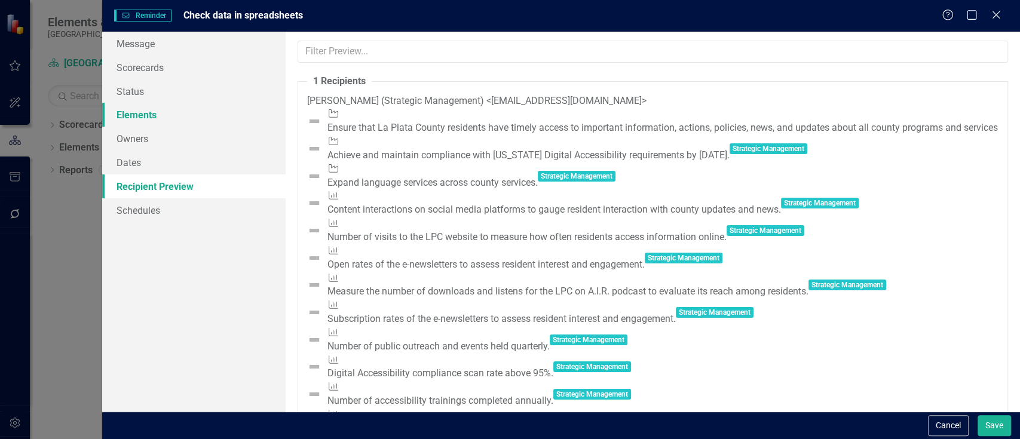
click at [188, 107] on link "Elements" at bounding box center [193, 115] width 183 height 24
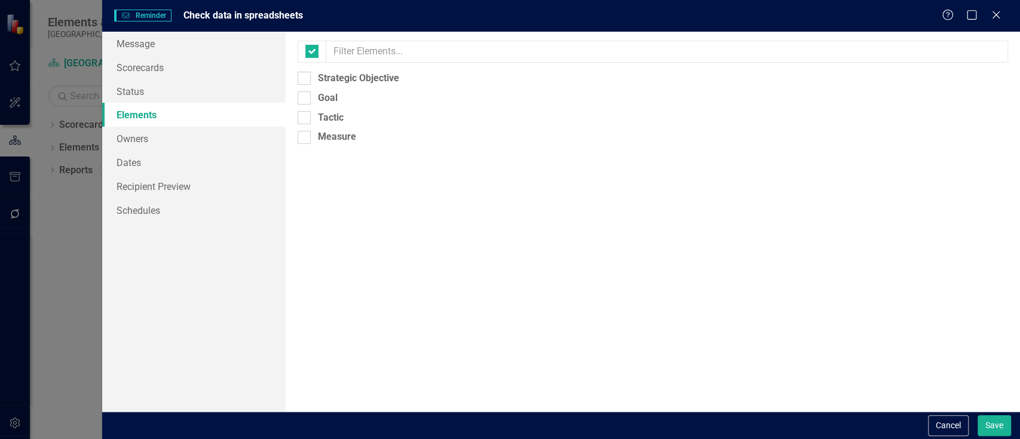
checkbox input "false"
click at [298, 75] on input "Strategic Objective" at bounding box center [302, 76] width 8 height 8
checkbox input "true"
click at [992, 419] on button "Save" at bounding box center [994, 425] width 33 height 21
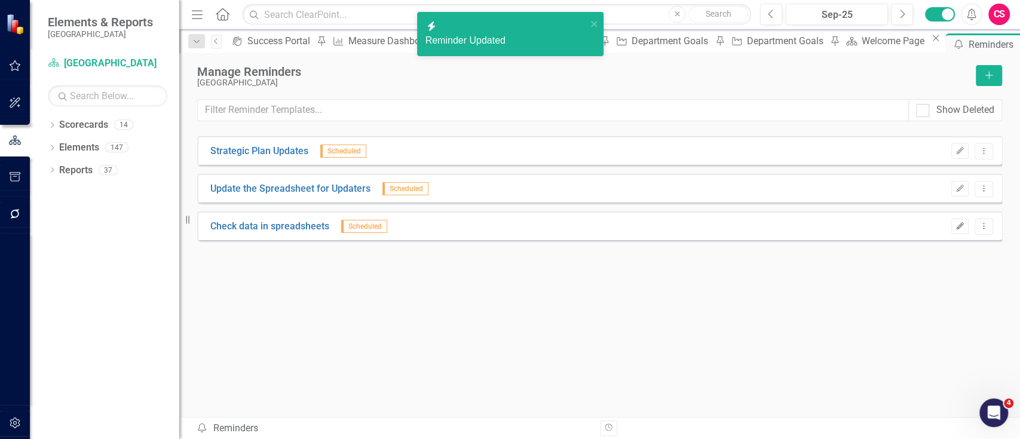
click at [962, 231] on button "Edit" at bounding box center [959, 227] width 17 height 16
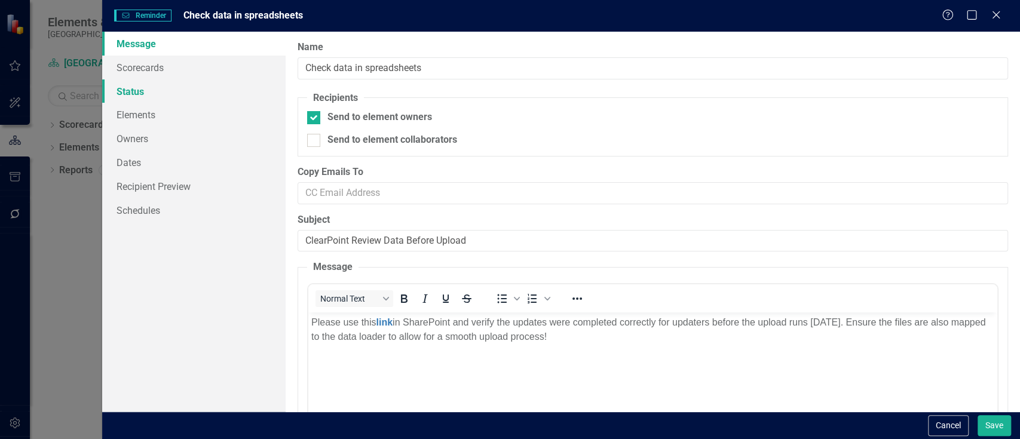
click at [205, 90] on link "Status" at bounding box center [193, 91] width 183 height 24
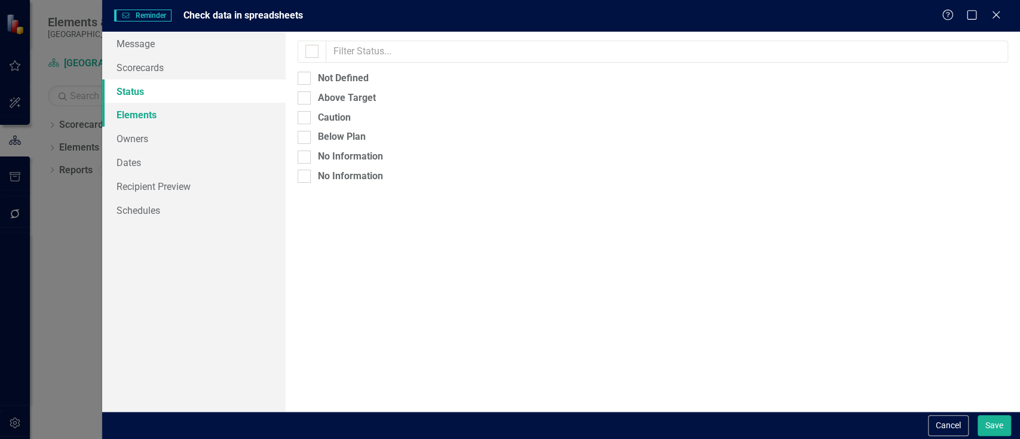
click at [203, 104] on link "Elements" at bounding box center [193, 115] width 183 height 24
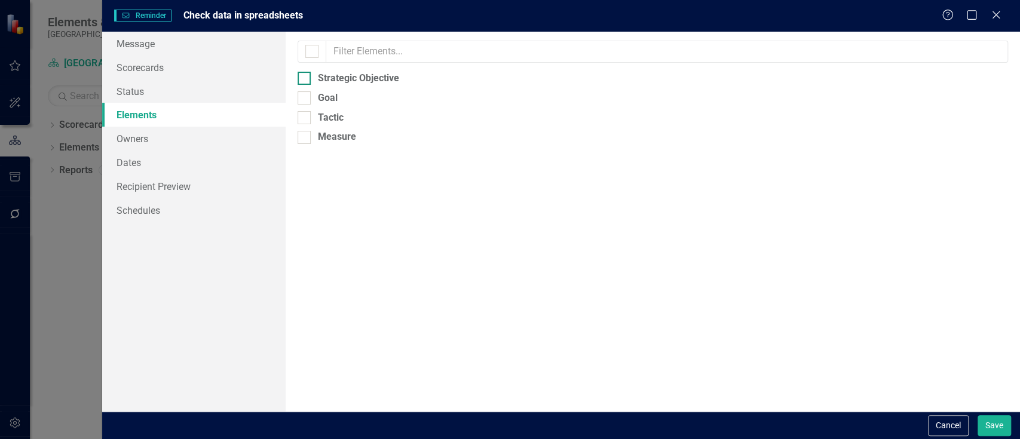
click at [318, 83] on div "Strategic Objective" at bounding box center [358, 79] width 81 height 14
click at [305, 79] on input "Strategic Objective" at bounding box center [302, 76] width 8 height 8
checkbox input "true"
click at [215, 135] on link "Owners" at bounding box center [193, 139] width 183 height 24
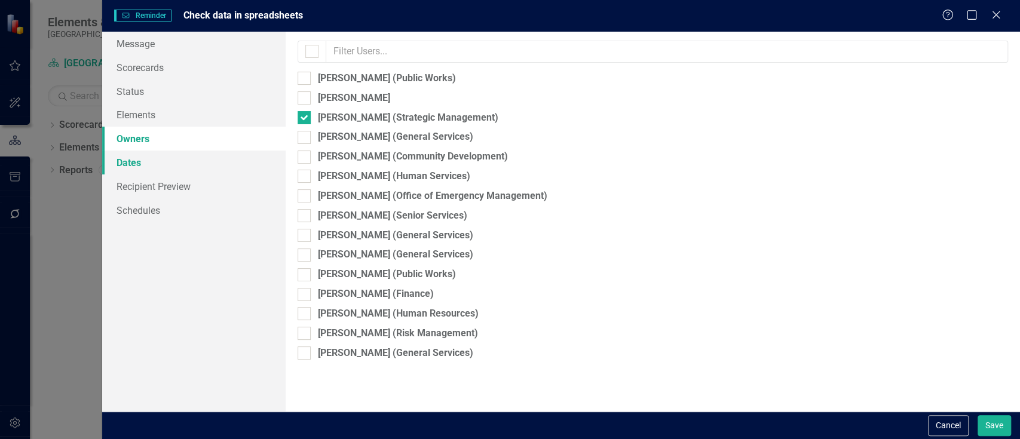
click at [207, 155] on link "Dates" at bounding box center [193, 163] width 183 height 24
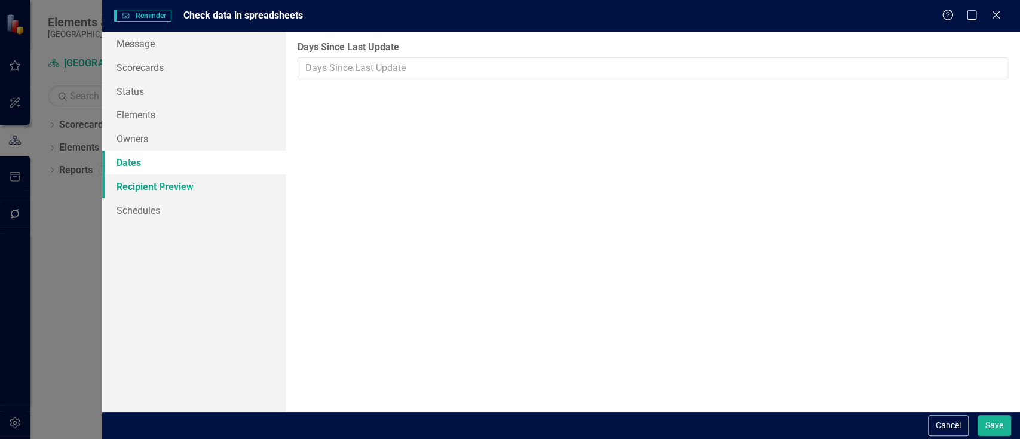
click at [207, 182] on link "Recipient Preview" at bounding box center [193, 187] width 183 height 24
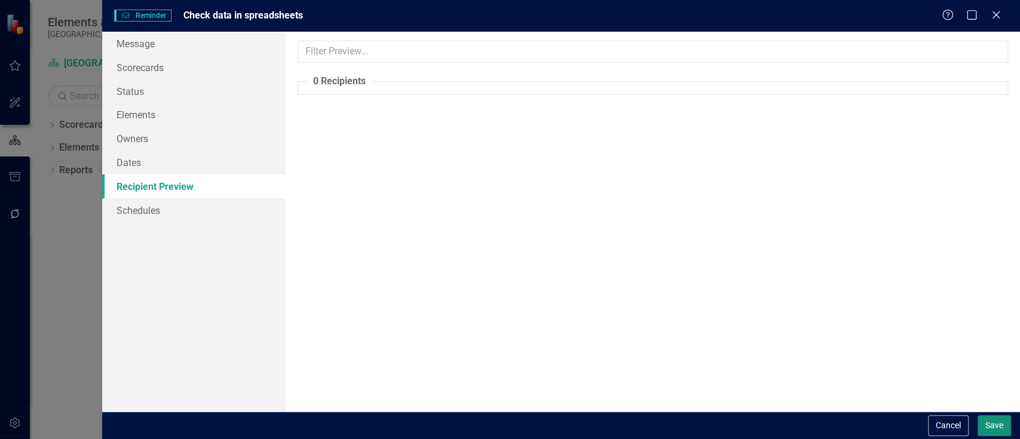
click at [989, 425] on button "Save" at bounding box center [994, 425] width 33 height 21
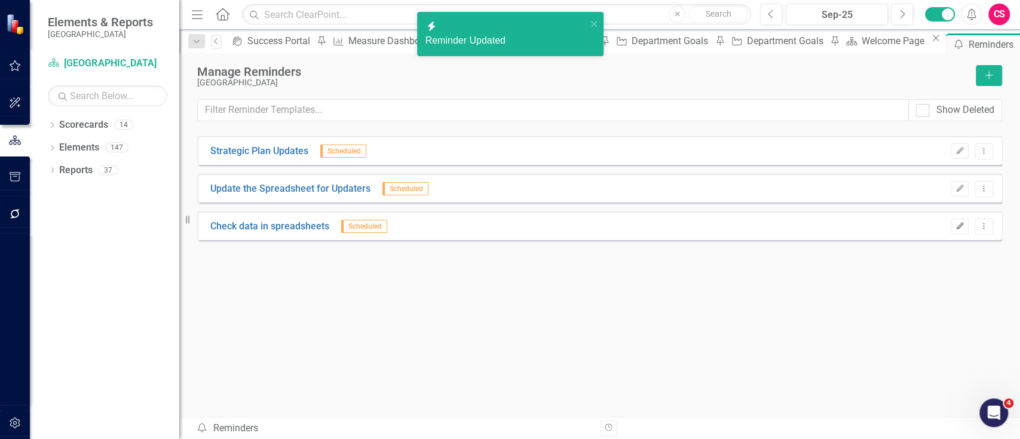
click at [961, 220] on button "Edit" at bounding box center [959, 227] width 17 height 16
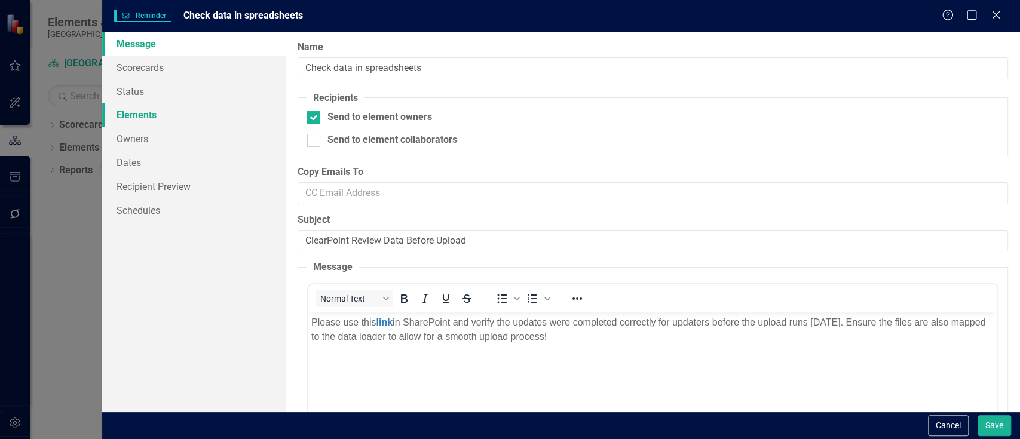
click at [124, 114] on link "Elements" at bounding box center [193, 115] width 183 height 24
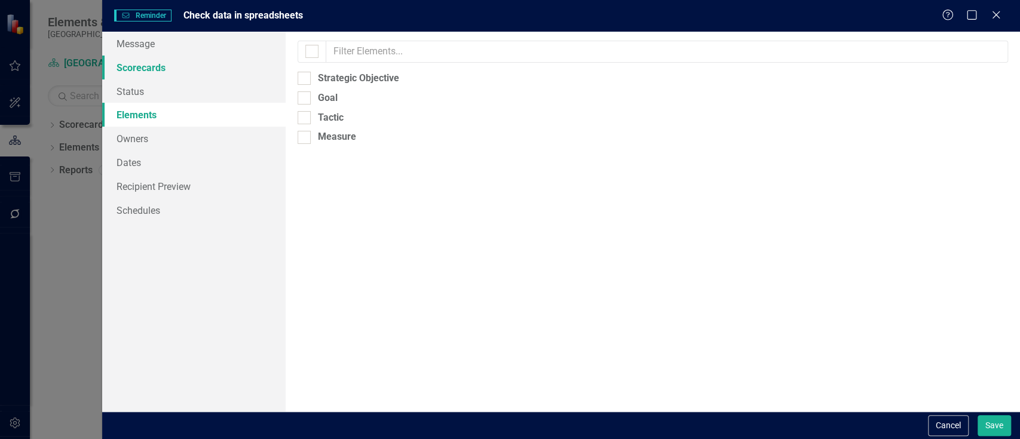
click at [186, 65] on link "Scorecards" at bounding box center [193, 68] width 183 height 24
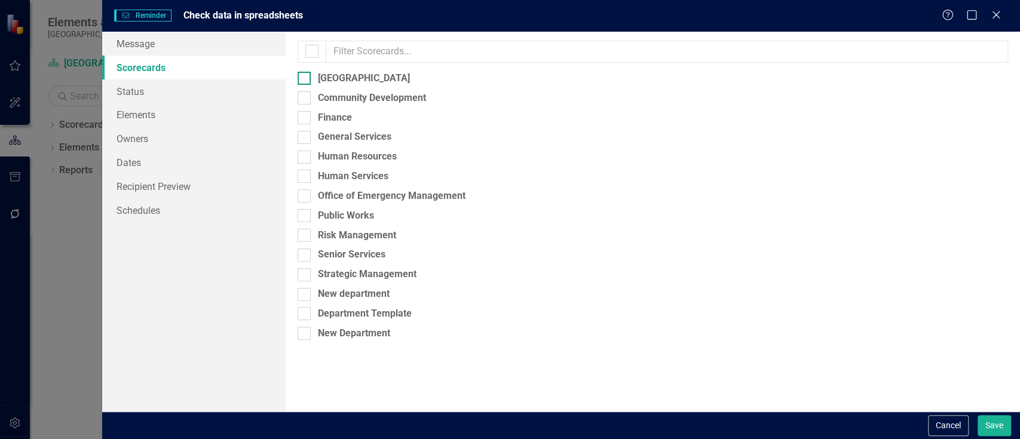
click at [301, 75] on input "[GEOGRAPHIC_DATA]" at bounding box center [302, 76] width 8 height 8
checkbox input "true"
click at [205, 109] on link "Elements" at bounding box center [193, 115] width 183 height 24
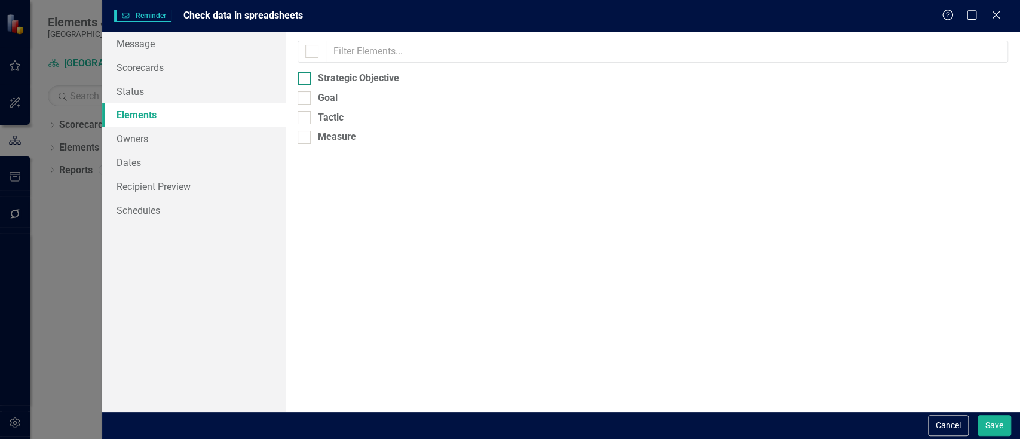
click at [300, 78] on input "Strategic Objective" at bounding box center [302, 76] width 8 height 8
checkbox input "true"
click at [209, 189] on link "Recipient Preview" at bounding box center [193, 187] width 183 height 24
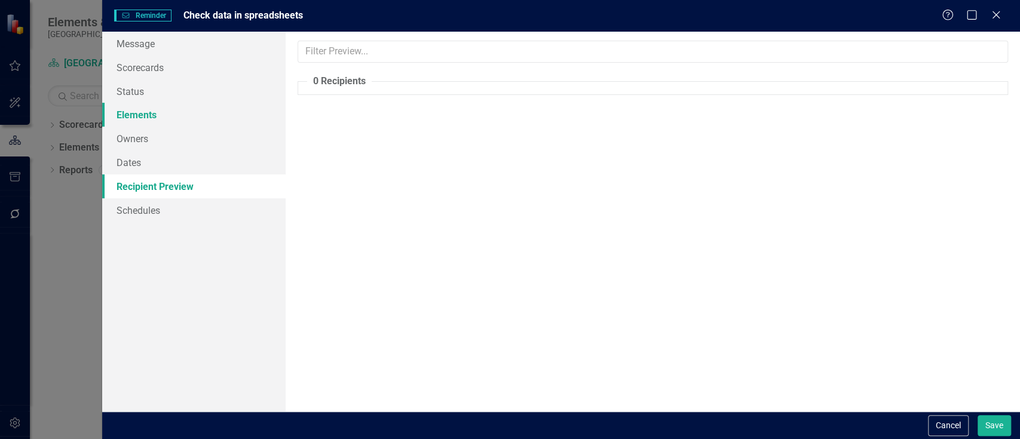
click at [210, 116] on link "Elements" at bounding box center [193, 115] width 183 height 24
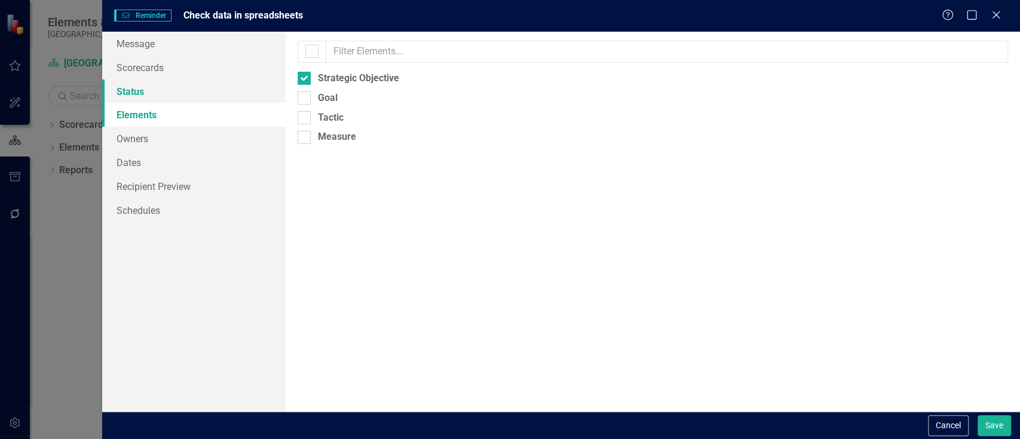
click at [206, 82] on link "Status" at bounding box center [193, 91] width 183 height 24
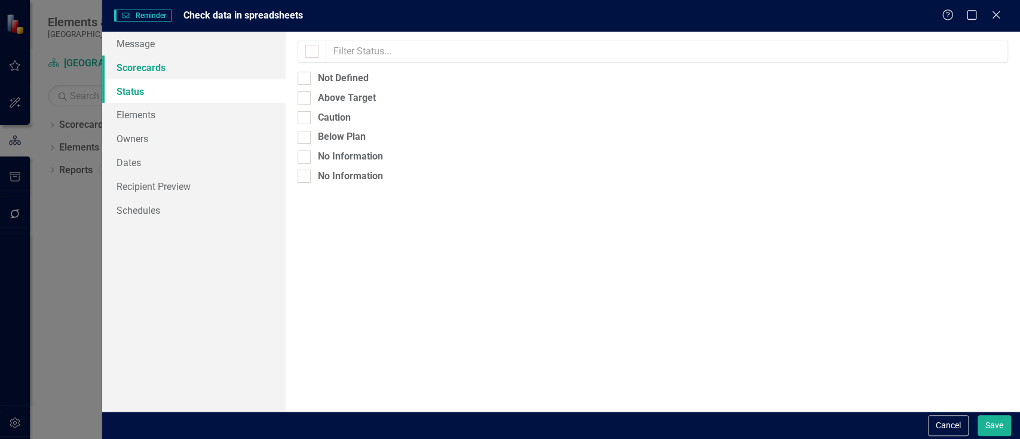
click at [206, 69] on link "Scorecards" at bounding box center [193, 68] width 183 height 24
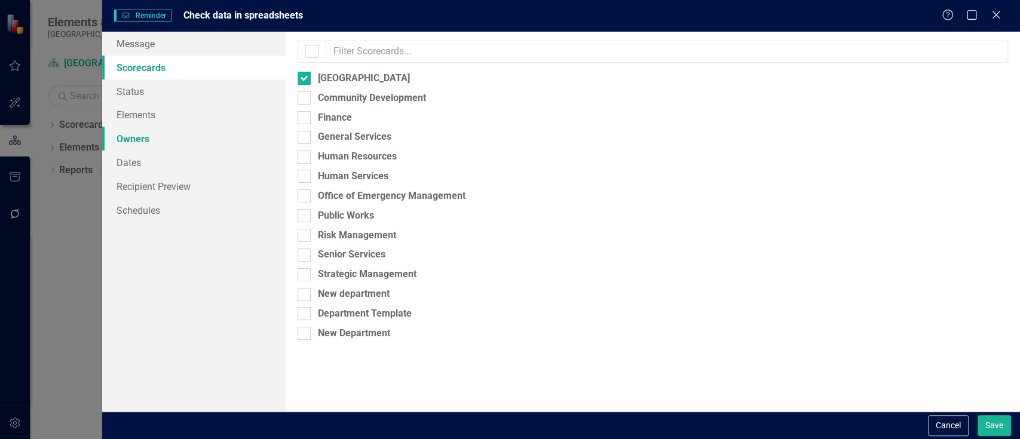
click at [187, 140] on link "Owners" at bounding box center [193, 139] width 183 height 24
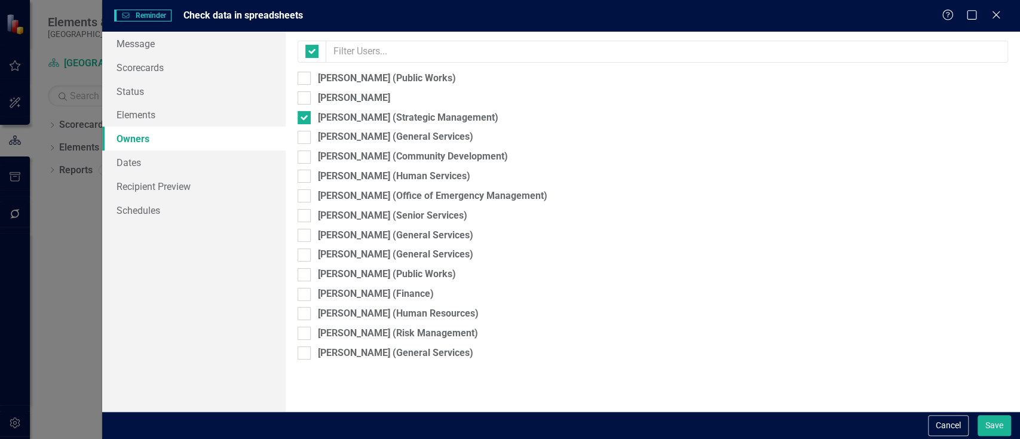
checkbox input "false"
click at [185, 169] on link "Dates" at bounding box center [193, 163] width 183 height 24
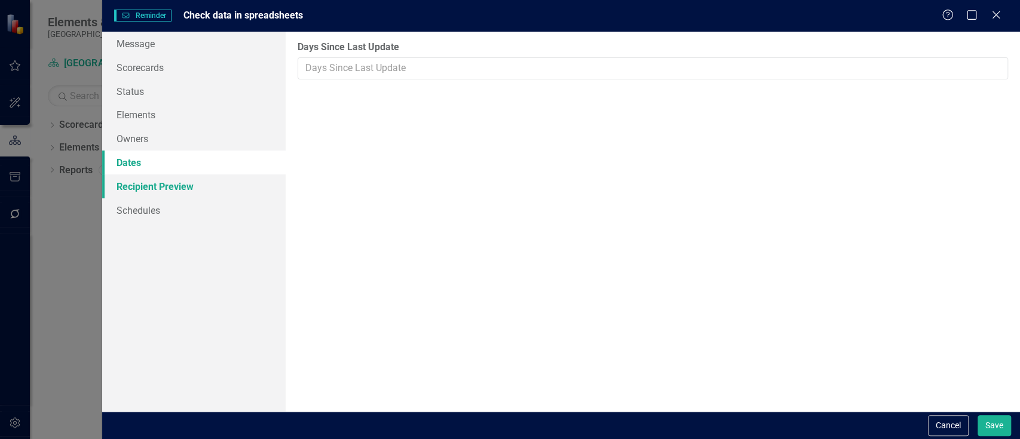
click at [186, 184] on link "Recipient Preview" at bounding box center [193, 187] width 183 height 24
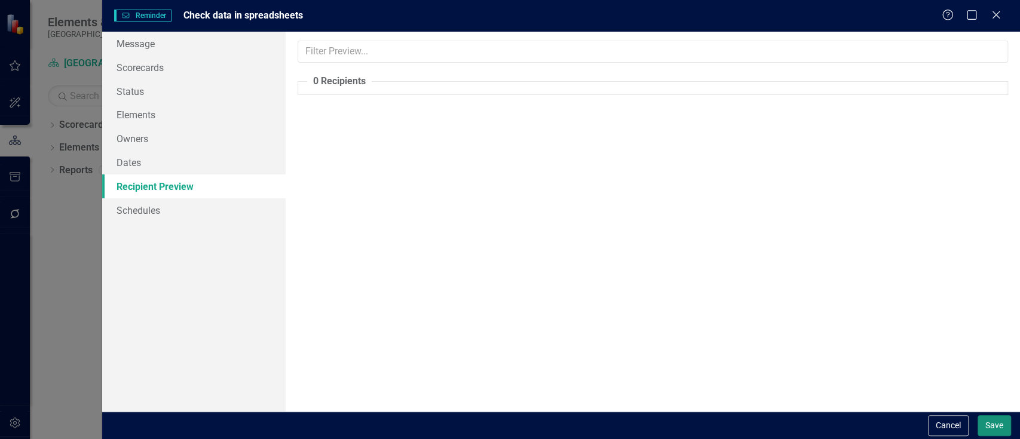
click at [992, 426] on button "Save" at bounding box center [994, 425] width 33 height 21
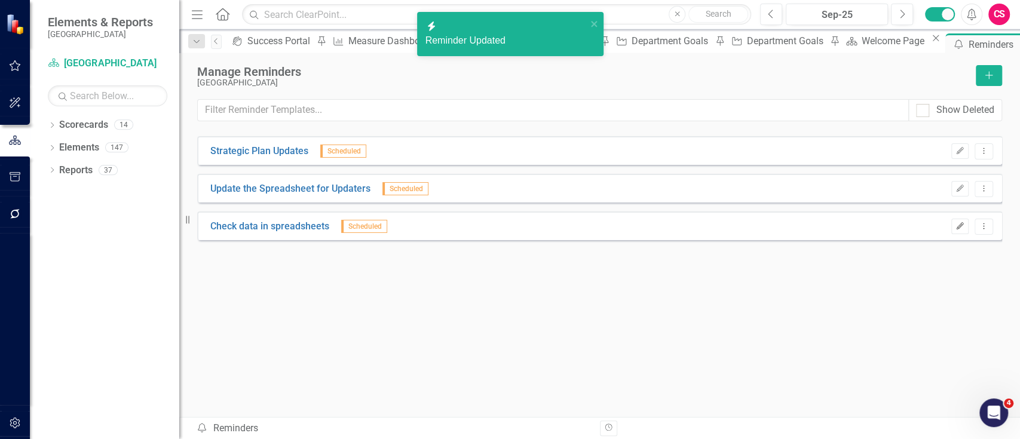
click at [959, 225] on icon "Edit" at bounding box center [960, 226] width 9 height 7
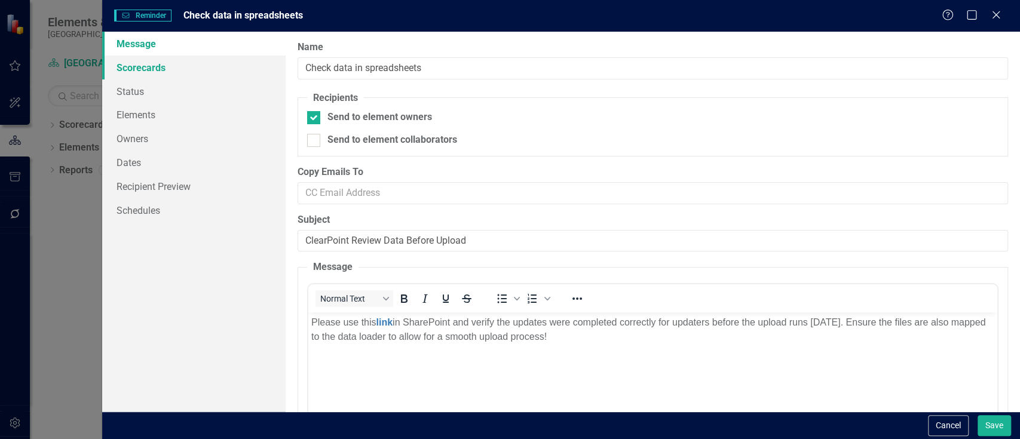
click at [226, 61] on link "Scorecards" at bounding box center [193, 68] width 183 height 24
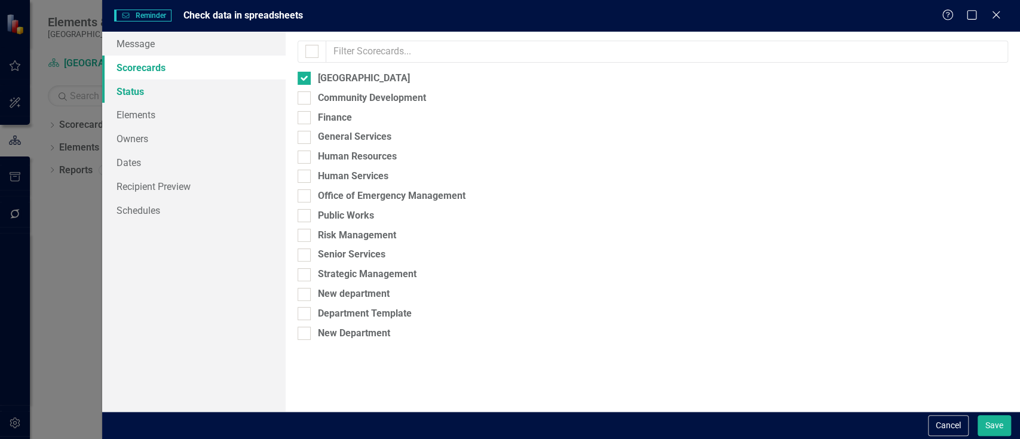
click at [225, 93] on link "Status" at bounding box center [193, 91] width 183 height 24
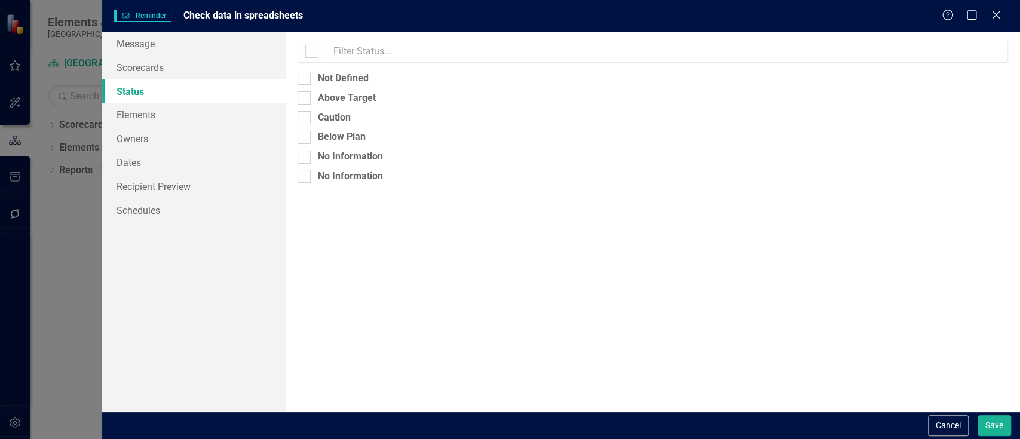
click at [222, 99] on link "Status" at bounding box center [193, 91] width 183 height 24
click at [220, 112] on link "Elements" at bounding box center [193, 115] width 183 height 24
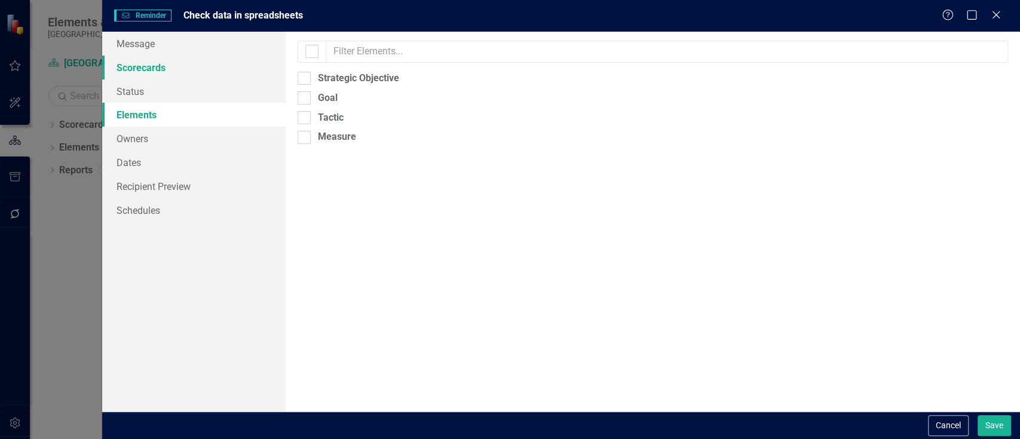
click at [237, 64] on link "Scorecards" at bounding box center [193, 68] width 183 height 24
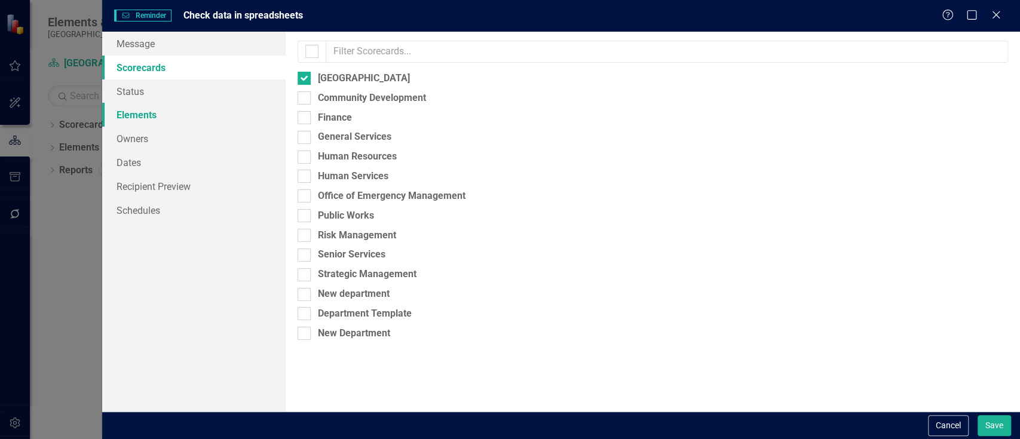
click at [213, 126] on link "Elements" at bounding box center [193, 115] width 183 height 24
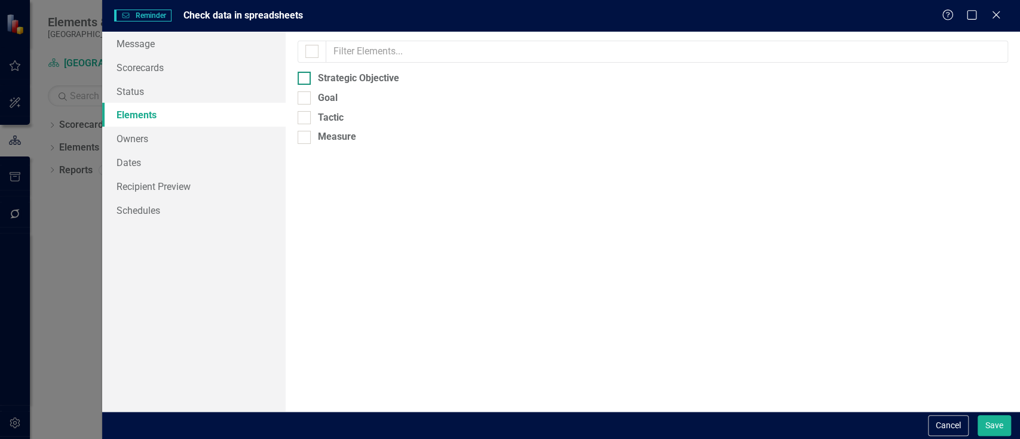
click at [311, 73] on div "Strategic Objective" at bounding box center [653, 79] width 711 height 14
click at [305, 73] on input "Strategic Objective" at bounding box center [302, 76] width 8 height 8
checkbox input "true"
click at [164, 179] on link "Recipient Preview" at bounding box center [193, 187] width 183 height 24
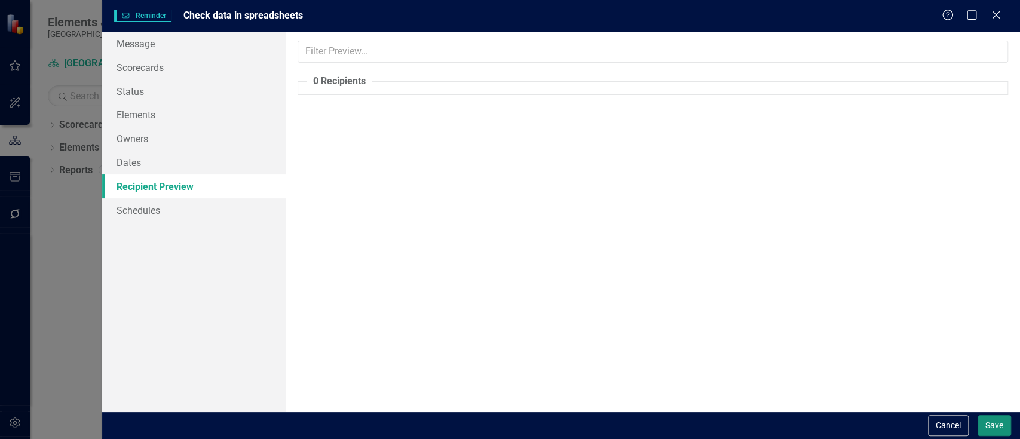
click at [985, 424] on button "Save" at bounding box center [994, 425] width 33 height 21
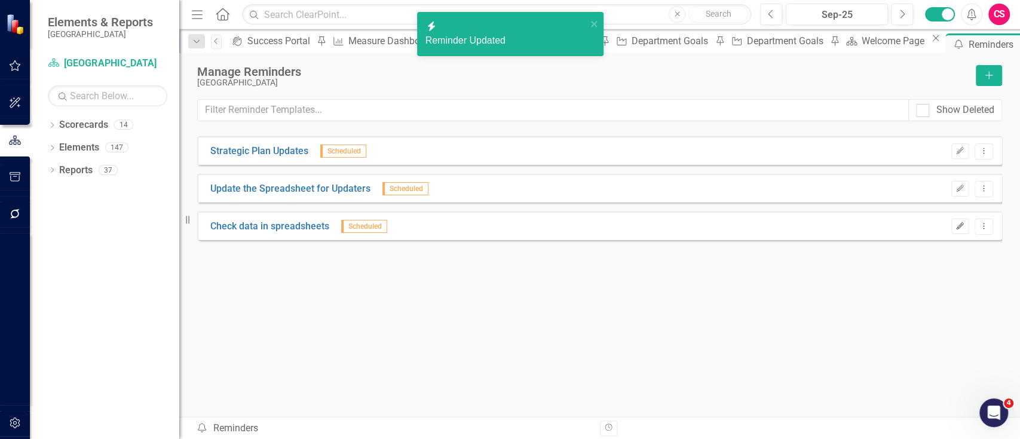
click at [956, 227] on icon "Edit" at bounding box center [960, 226] width 9 height 7
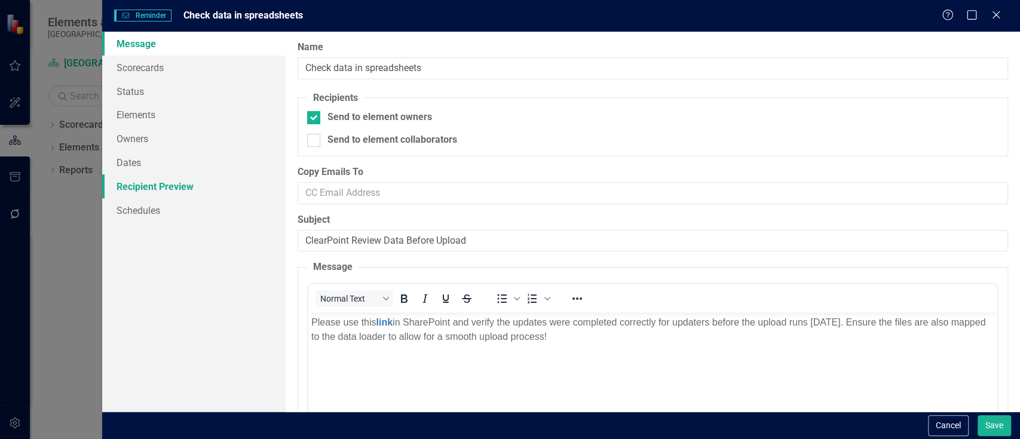
click at [179, 195] on link "Recipient Preview" at bounding box center [193, 187] width 183 height 24
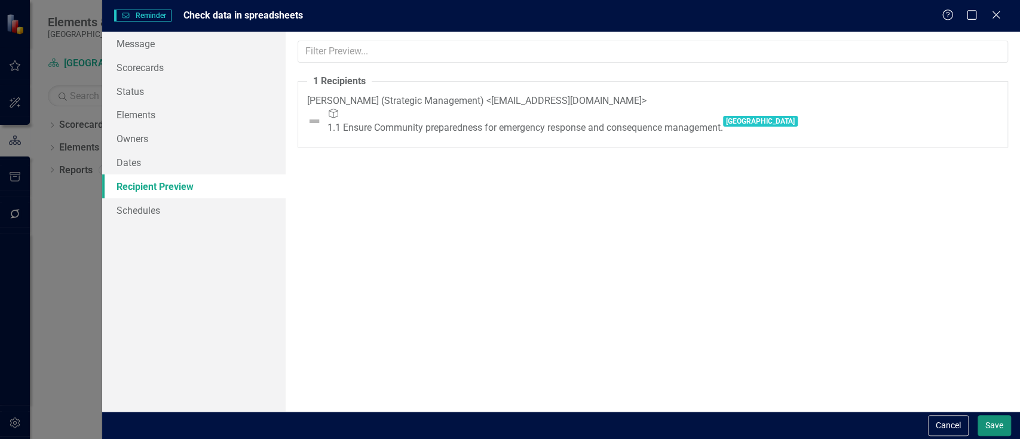
click at [991, 424] on button "Save" at bounding box center [994, 425] width 33 height 21
